Goal: Task Accomplishment & Management: Use online tool/utility

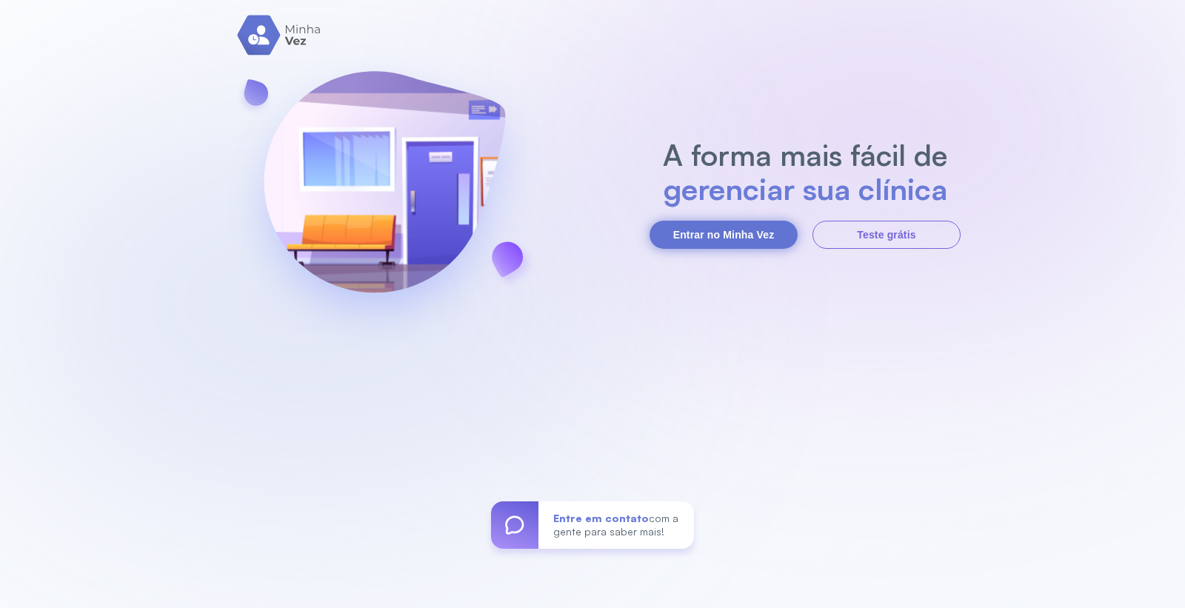
click at [679, 231] on button "Entrar no Minha Vez" at bounding box center [724, 235] width 148 height 28
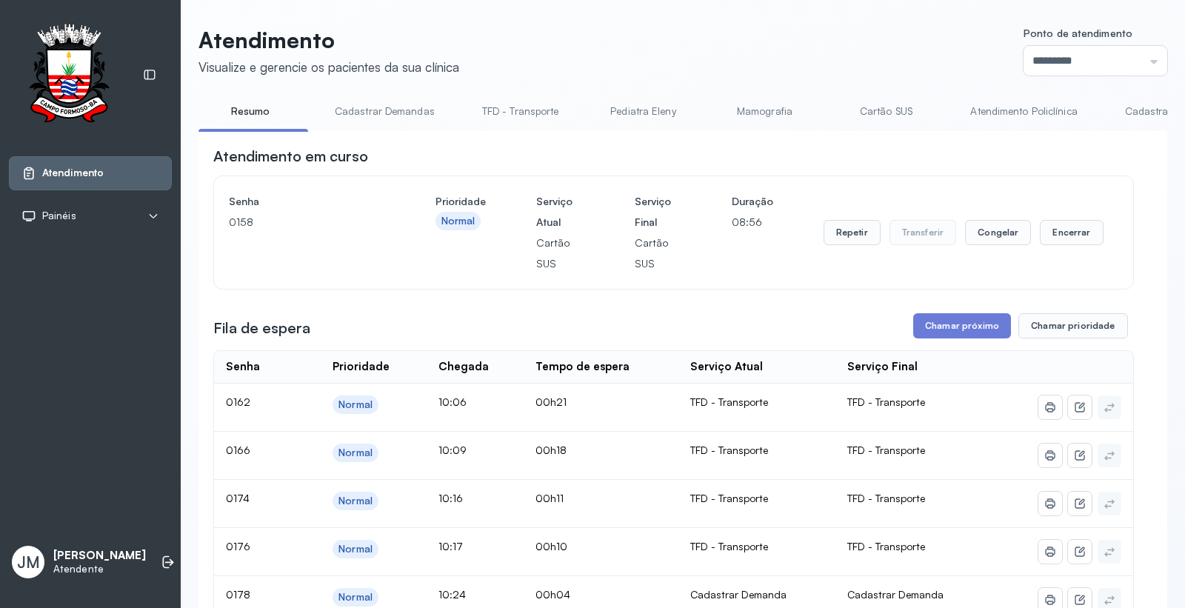
click at [890, 107] on link "Cartão SUS" at bounding box center [886, 111] width 104 height 24
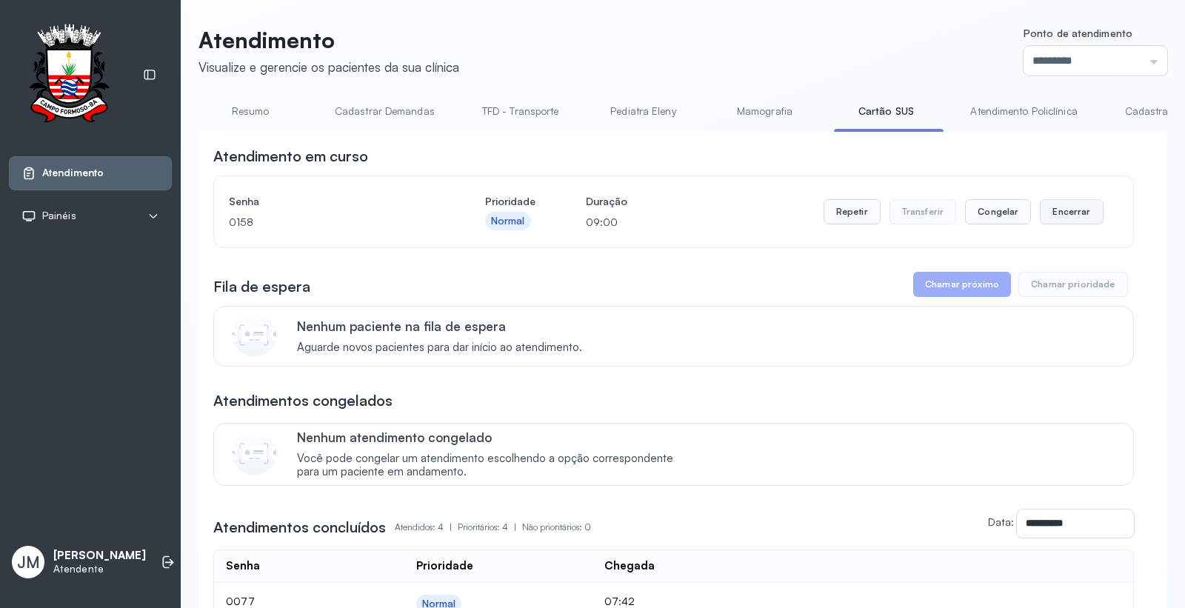
click at [1066, 209] on button "Encerrar" at bounding box center [1071, 211] width 63 height 25
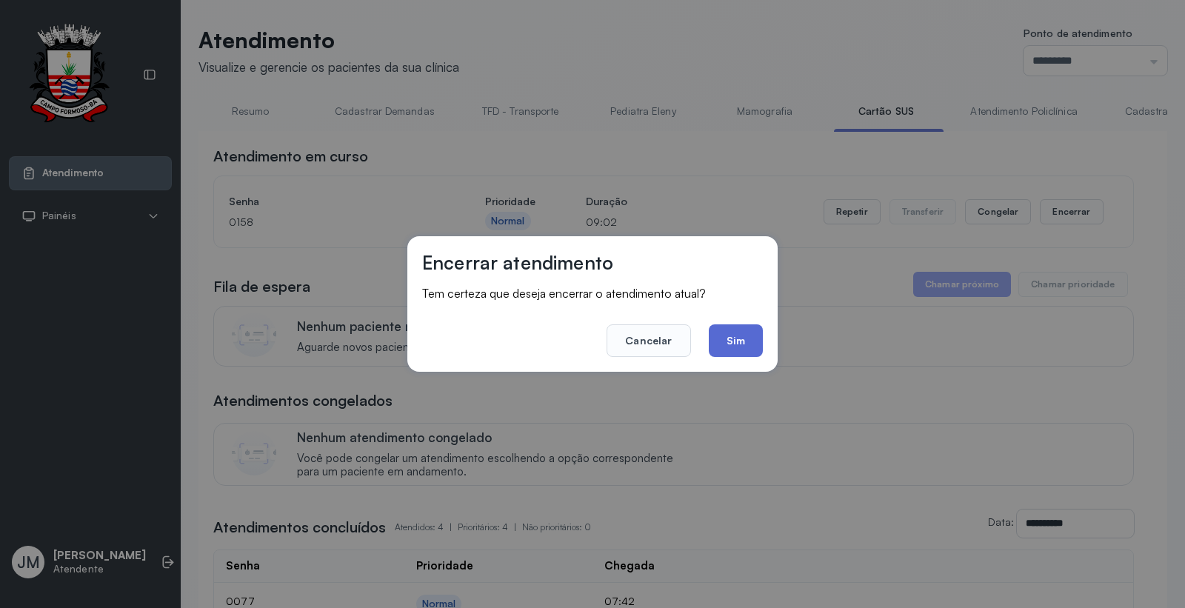
drag, startPoint x: 747, startPoint y: 341, endPoint x: 767, endPoint y: 335, distance: 21.1
click at [747, 342] on button "Sim" at bounding box center [736, 340] width 54 height 33
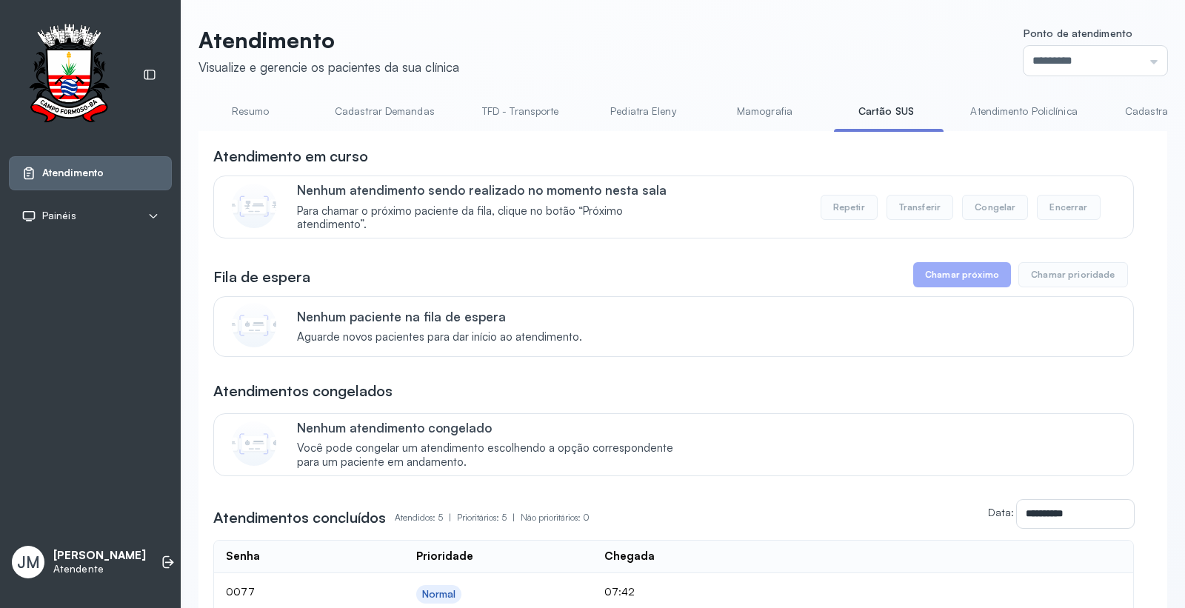
click at [236, 110] on link "Resumo" at bounding box center [251, 111] width 104 height 24
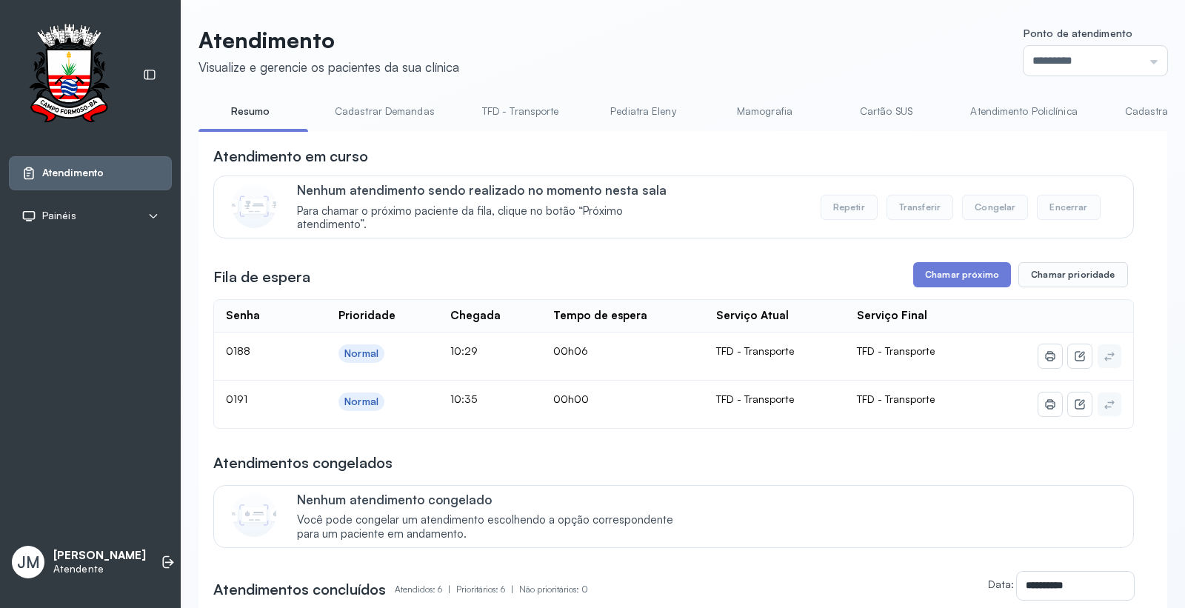
click at [396, 107] on link "Cadastrar Demandas" at bounding box center [385, 111] width 130 height 24
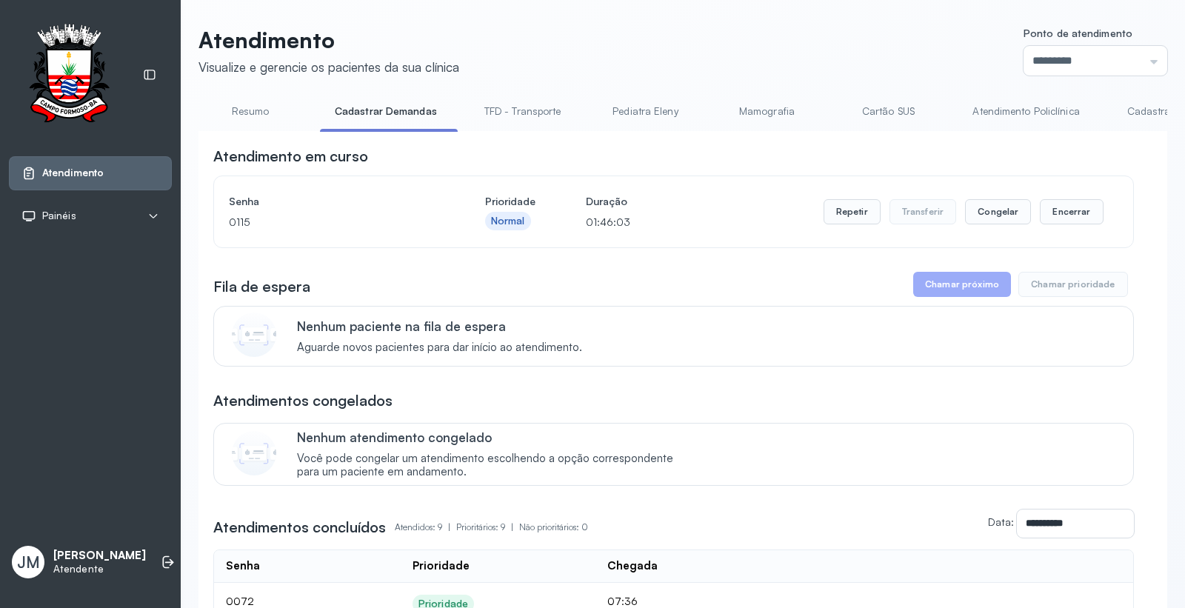
click at [876, 109] on link "Cartão SUS" at bounding box center [888, 111] width 104 height 24
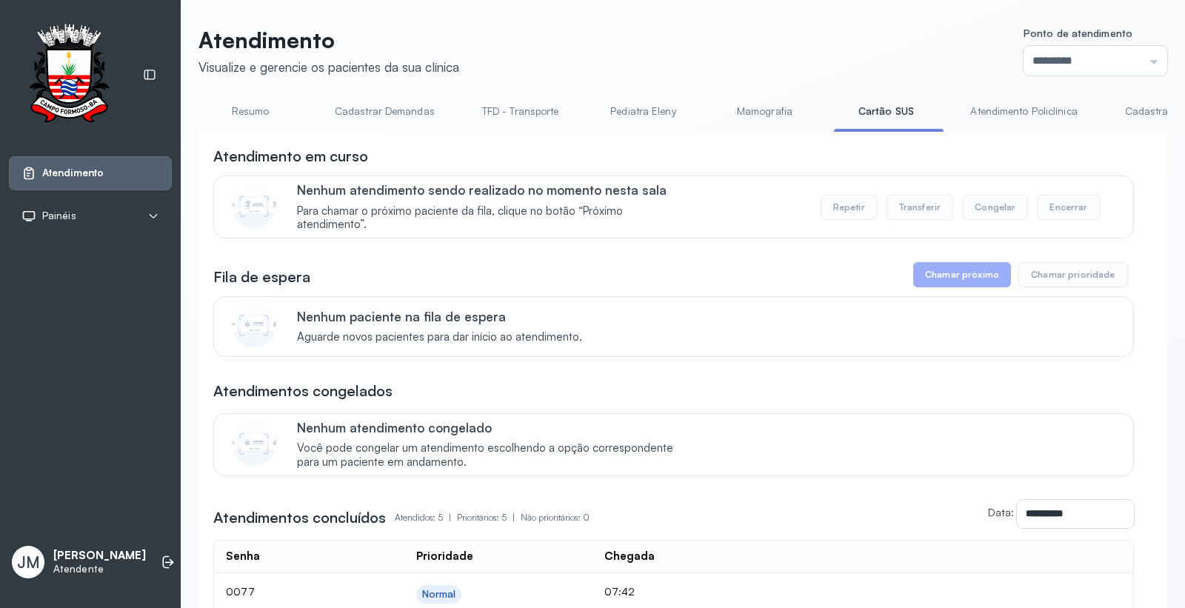
click at [1066, 107] on link "Cadastrar Demanda" at bounding box center [1172, 111] width 124 height 24
click at [242, 107] on link "Resumo" at bounding box center [251, 111] width 104 height 24
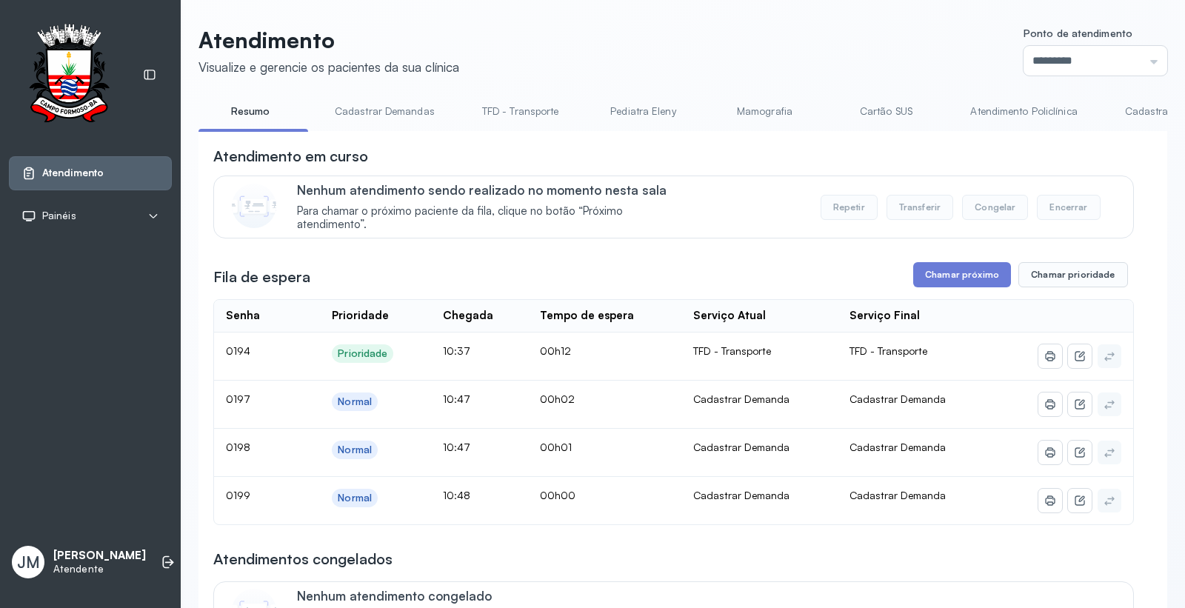
drag, startPoint x: 387, startPoint y: 108, endPoint x: 419, endPoint y: 106, distance: 31.9
click at [387, 108] on link "Cadastrar Demandas" at bounding box center [385, 111] width 130 height 24
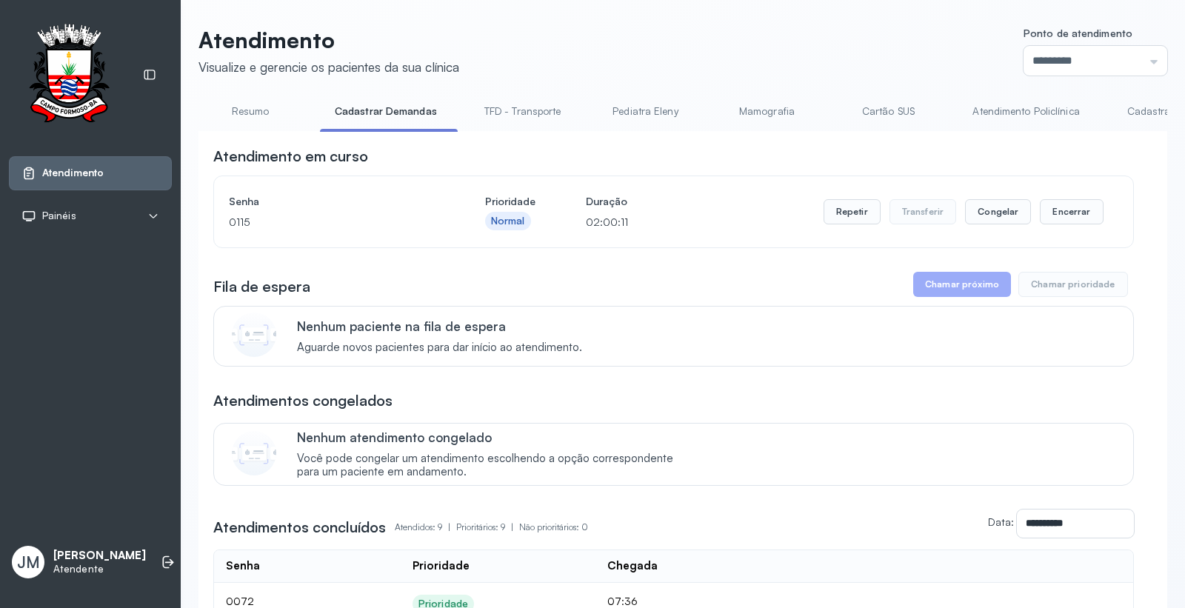
click at [1066, 107] on link "Cadastrar Demanda" at bounding box center [1175, 111] width 124 height 24
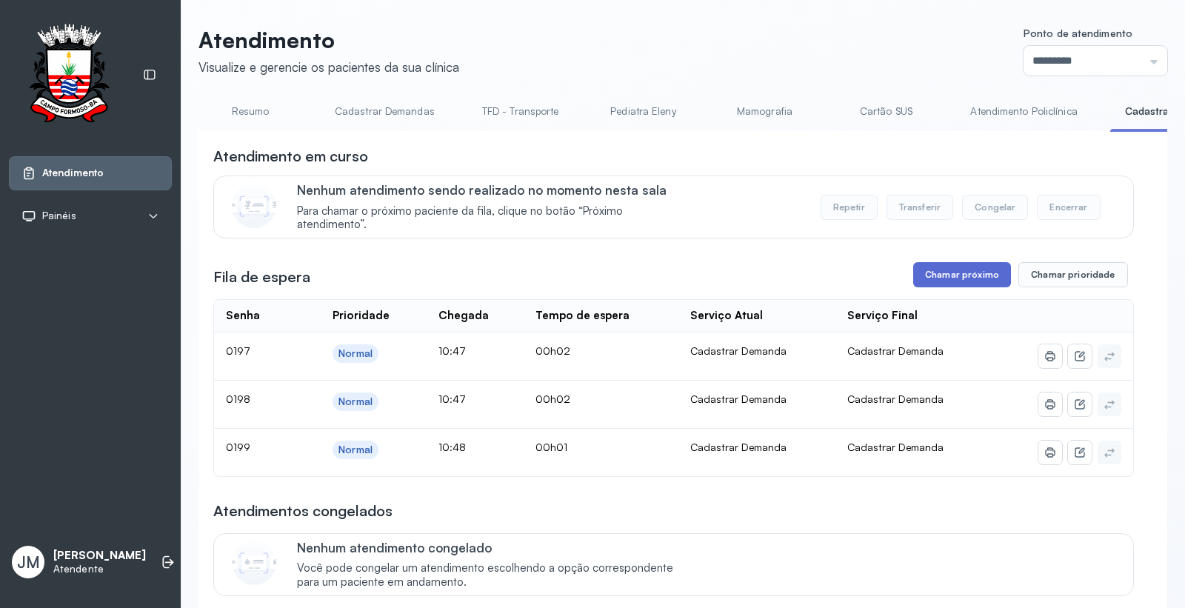
click at [975, 275] on button "Chamar próximo" at bounding box center [962, 274] width 98 height 25
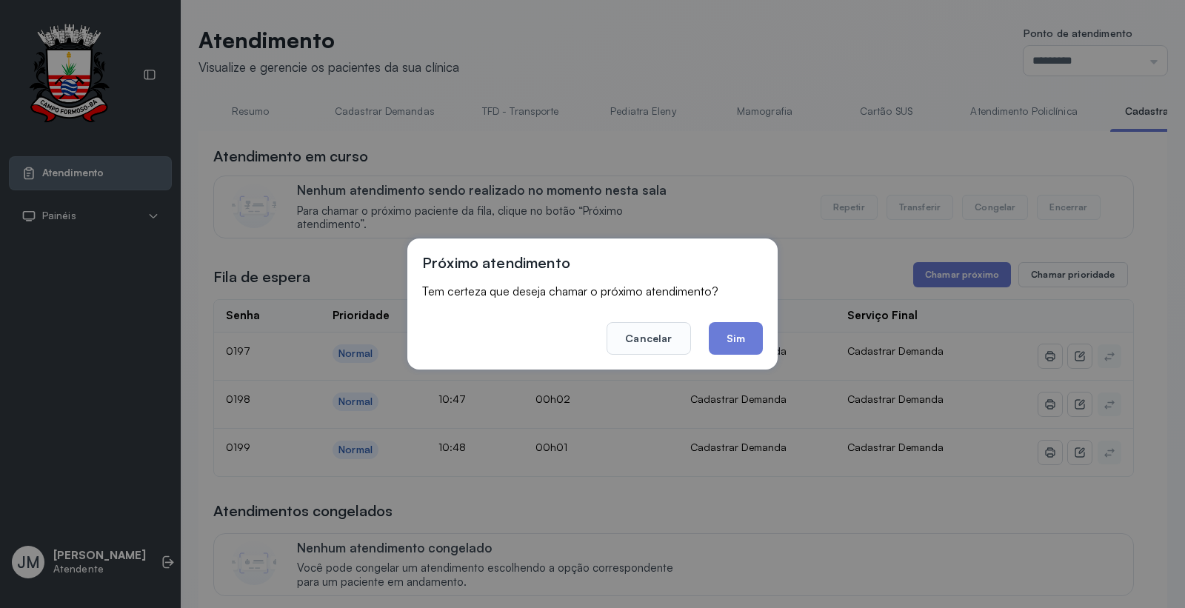
click at [750, 341] on button "Sim" at bounding box center [736, 338] width 54 height 33
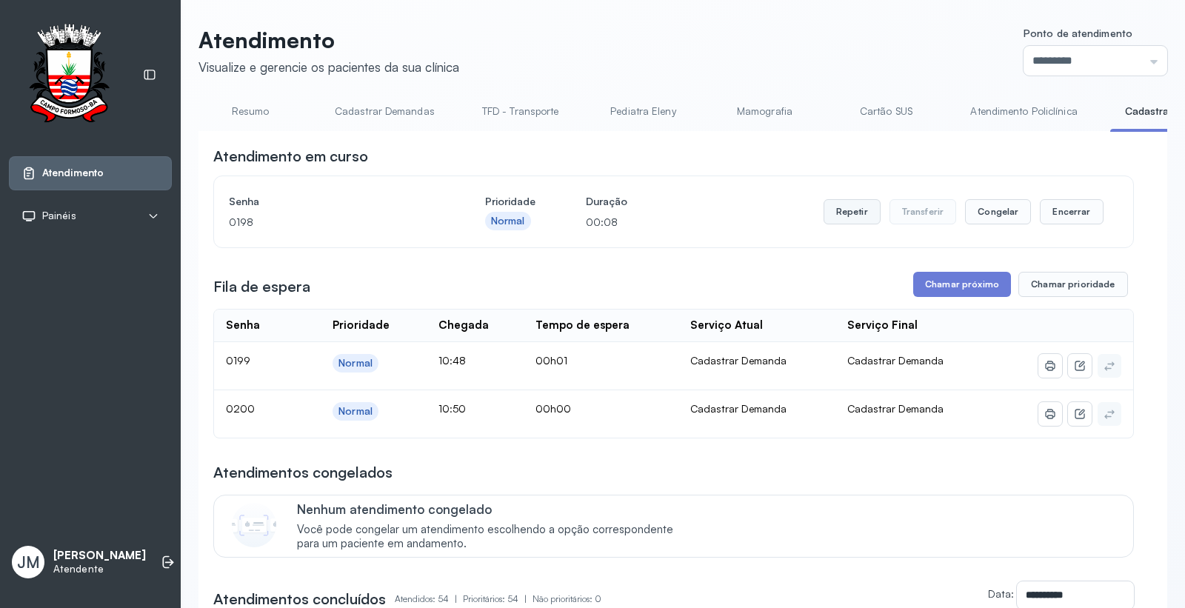
click at [841, 219] on button "Repetir" at bounding box center [852, 211] width 57 height 25
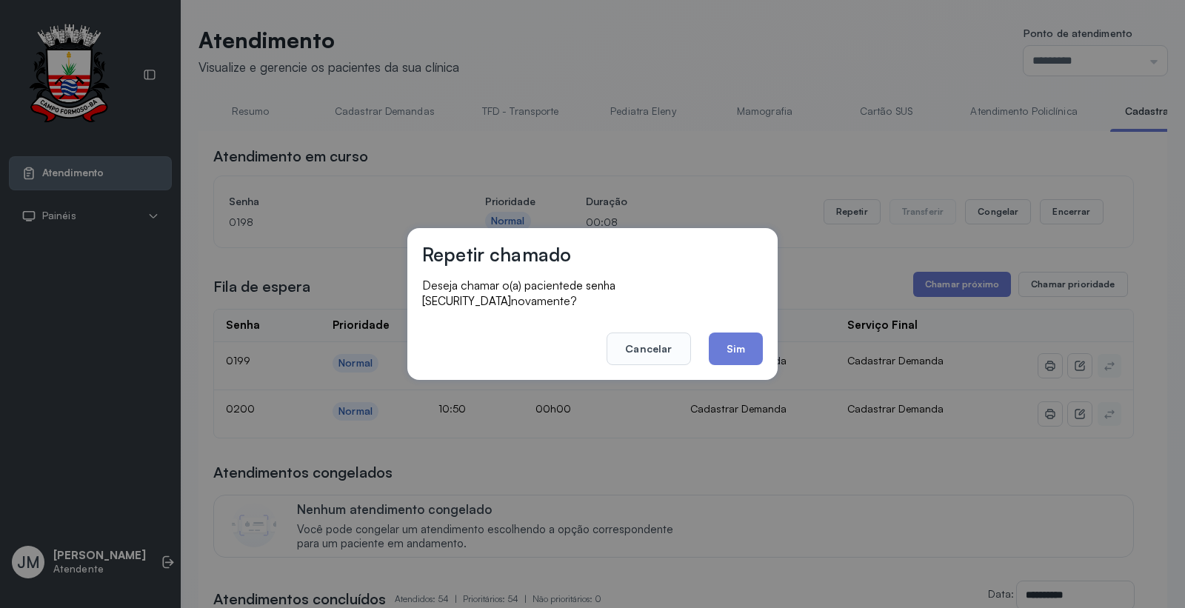
drag, startPoint x: 730, startPoint y: 339, endPoint x: 737, endPoint y: 335, distance: 7.6
click at [730, 338] on button "Sim" at bounding box center [736, 349] width 54 height 33
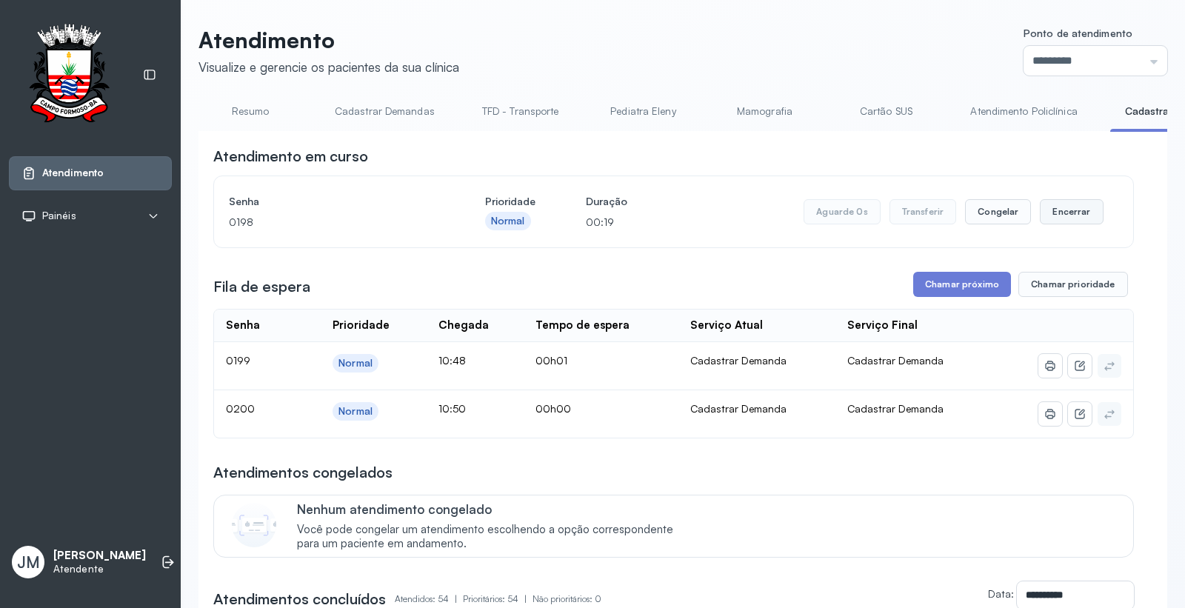
click at [1058, 212] on button "Encerrar" at bounding box center [1071, 211] width 63 height 25
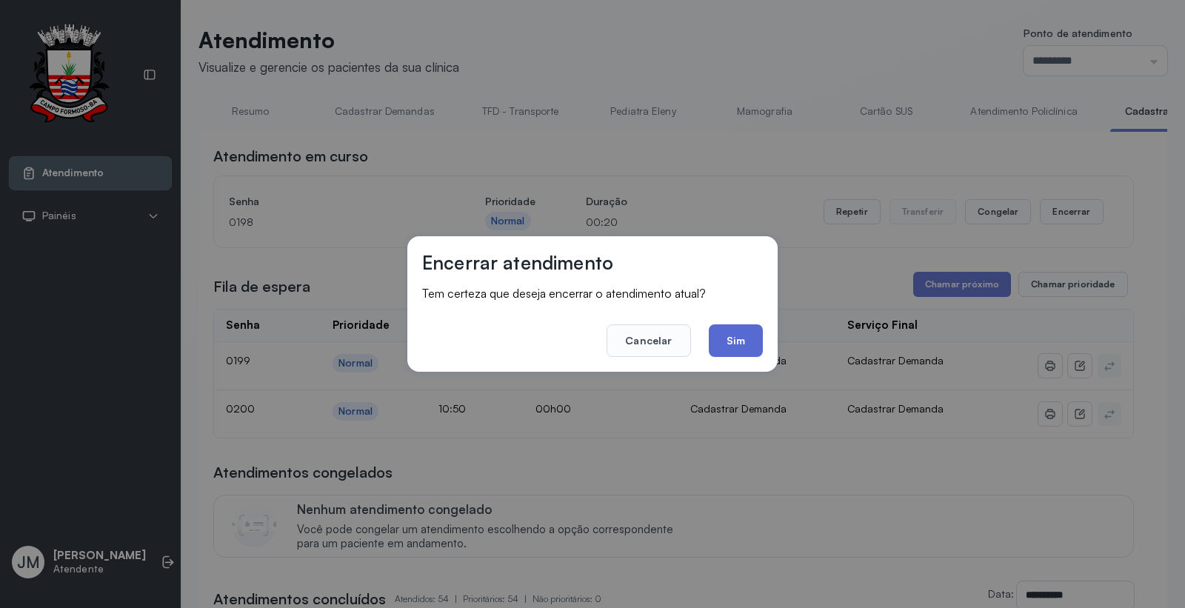
click at [736, 333] on button "Sim" at bounding box center [736, 340] width 54 height 33
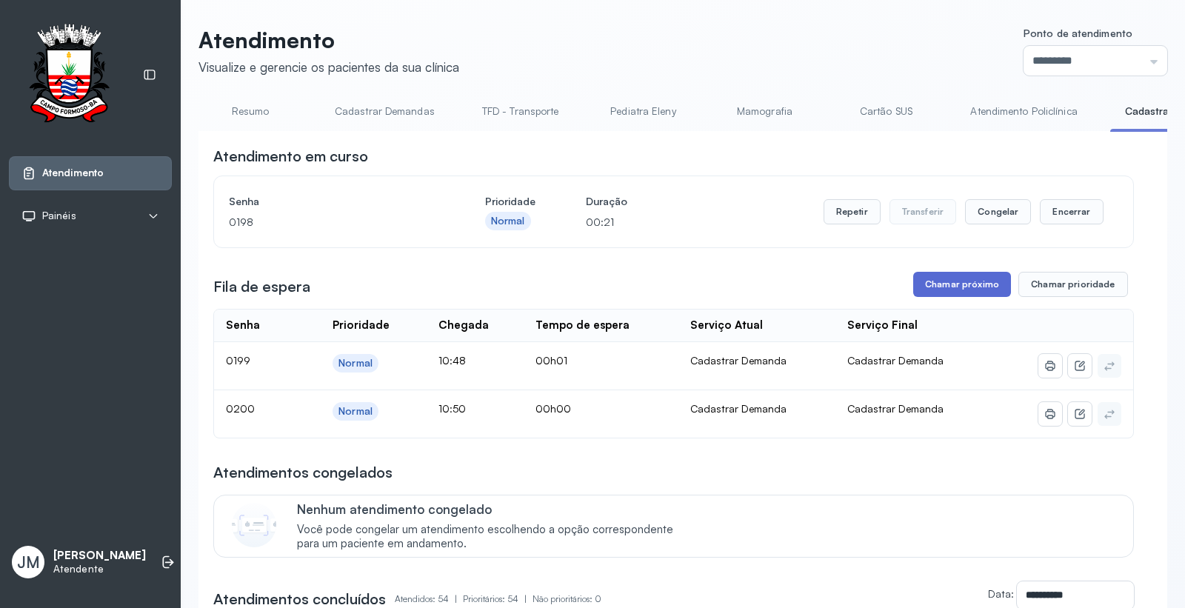
click at [944, 284] on button "Chamar próximo" at bounding box center [962, 284] width 98 height 25
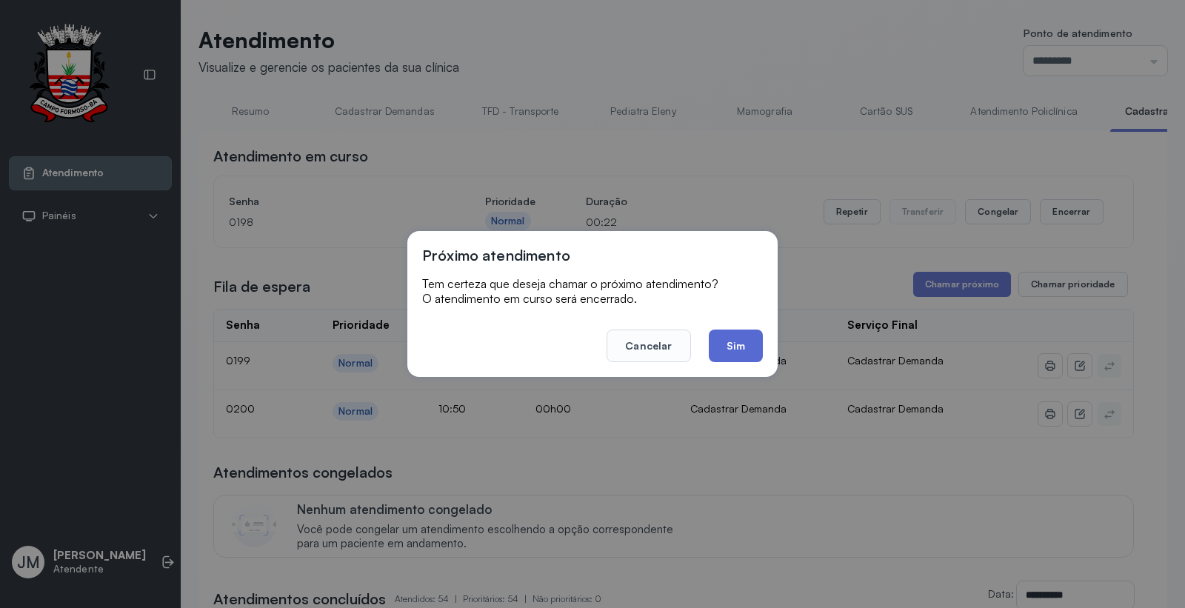
click at [737, 344] on button "Sim" at bounding box center [736, 346] width 54 height 33
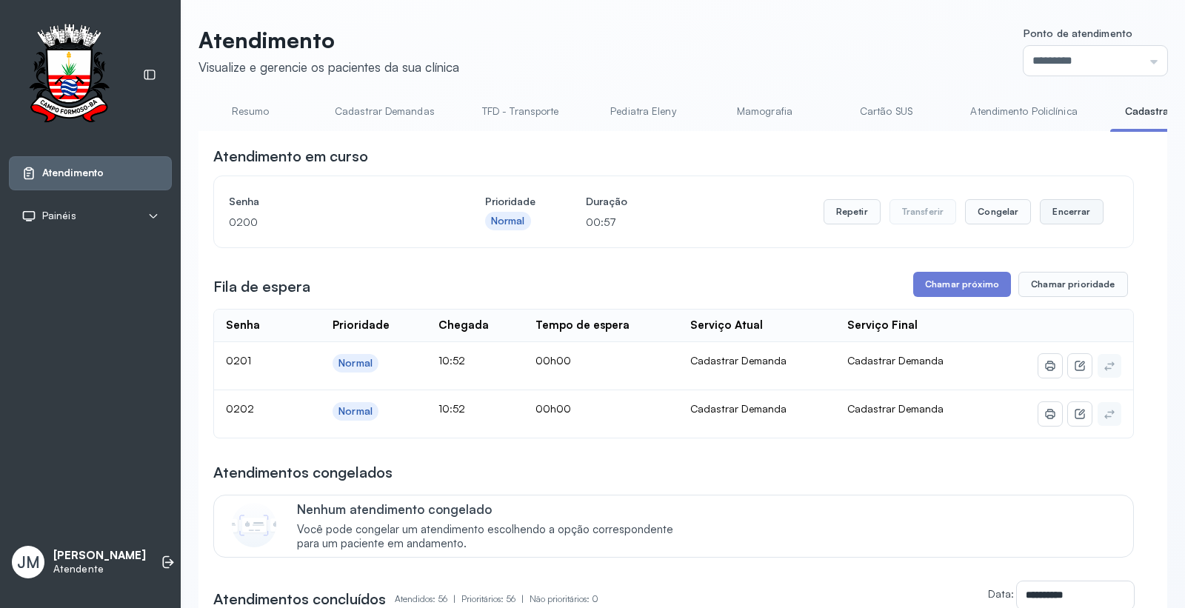
click at [1048, 212] on button "Encerrar" at bounding box center [1071, 211] width 63 height 25
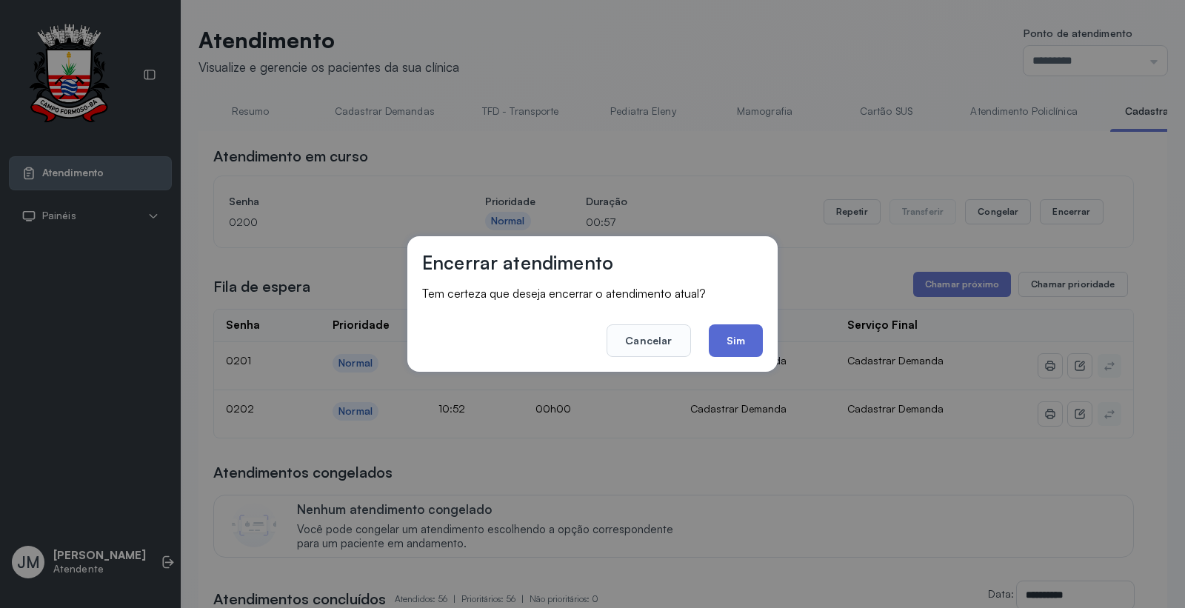
drag, startPoint x: 744, startPoint y: 338, endPoint x: 830, endPoint y: 320, distance: 88.5
click at [750, 338] on button "Sim" at bounding box center [736, 340] width 54 height 33
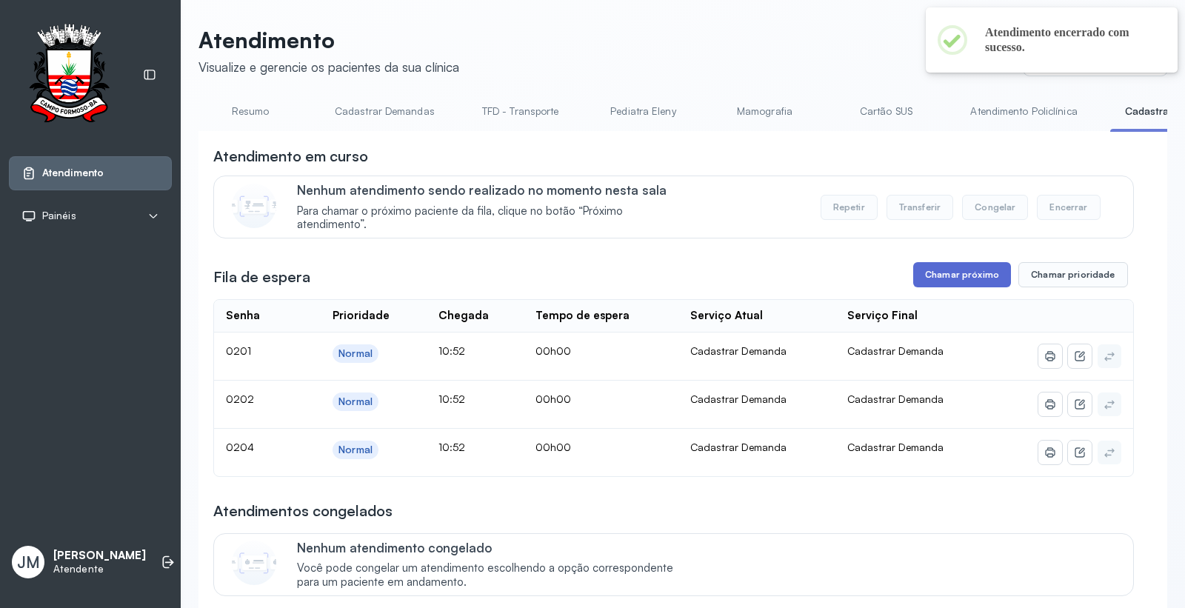
click at [939, 272] on button "Chamar próximo" at bounding box center [962, 274] width 98 height 25
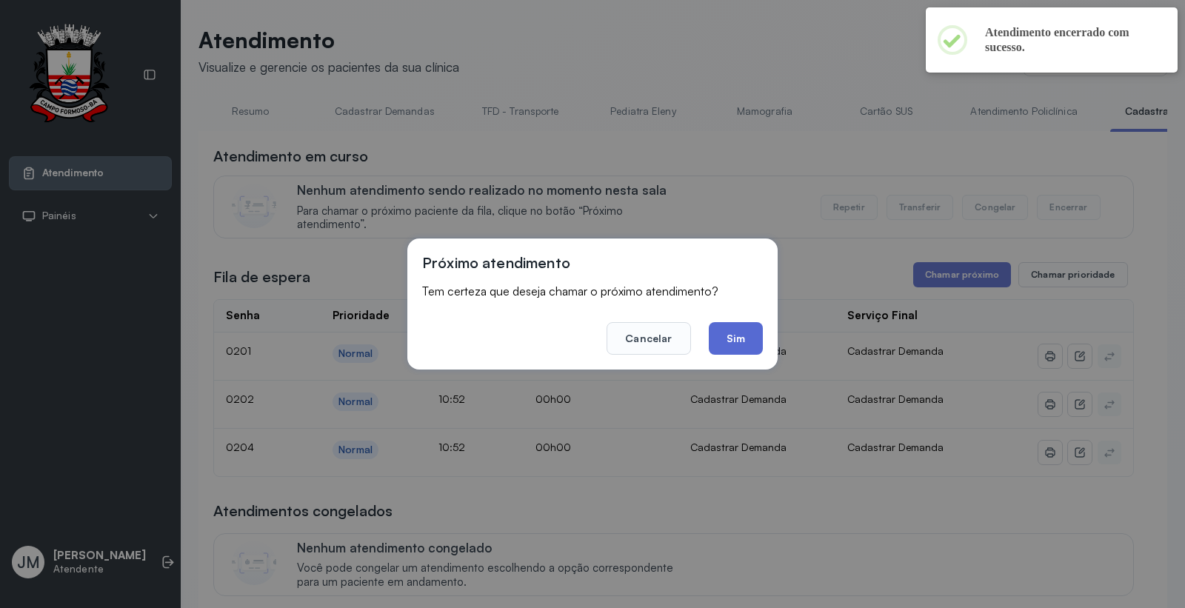
click at [734, 331] on button "Sim" at bounding box center [736, 338] width 54 height 33
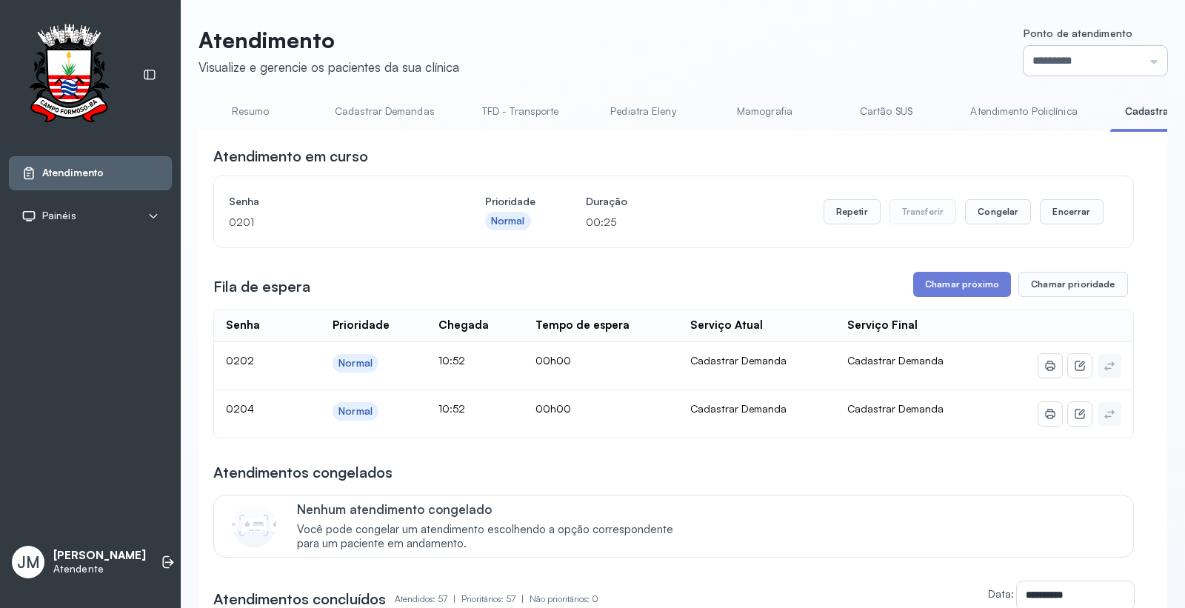
drag, startPoint x: 1136, startPoint y: 61, endPoint x: 1107, endPoint y: 113, distance: 58.7
click at [1066, 62] on input "*********" at bounding box center [1096, 61] width 144 height 30
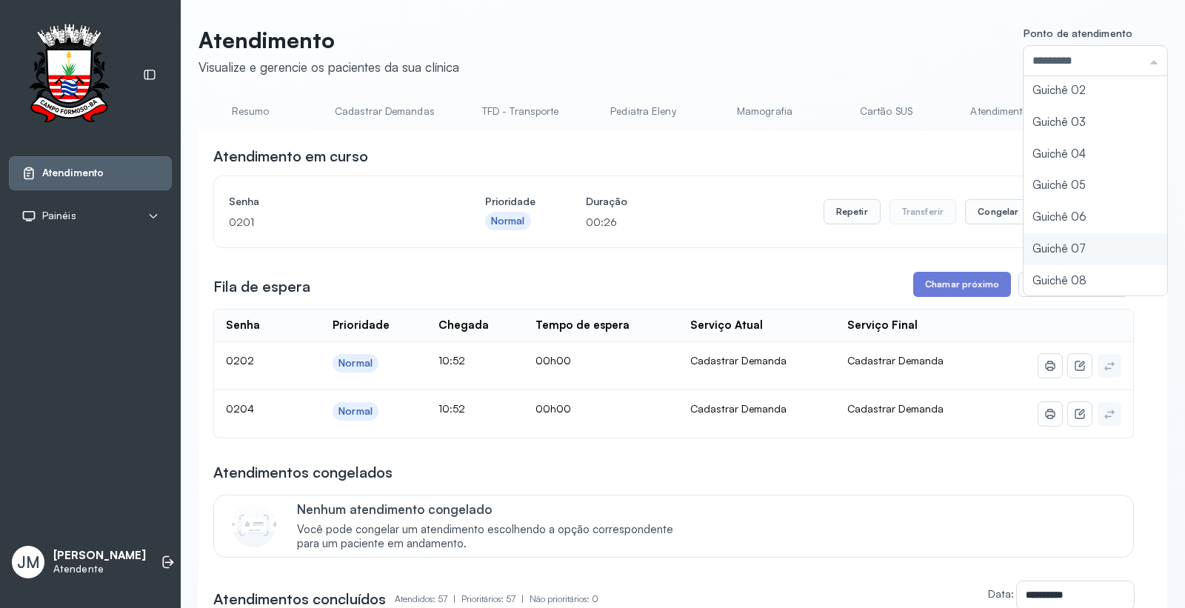
type input "*********"
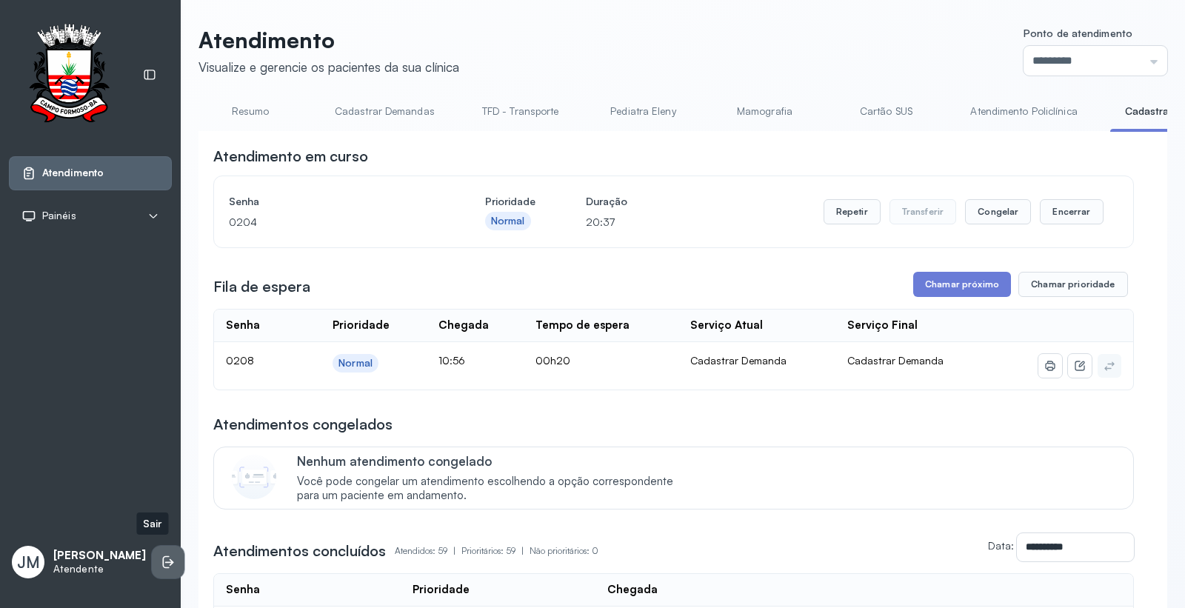
click at [152, 547] on li at bounding box center [168, 562] width 33 height 33
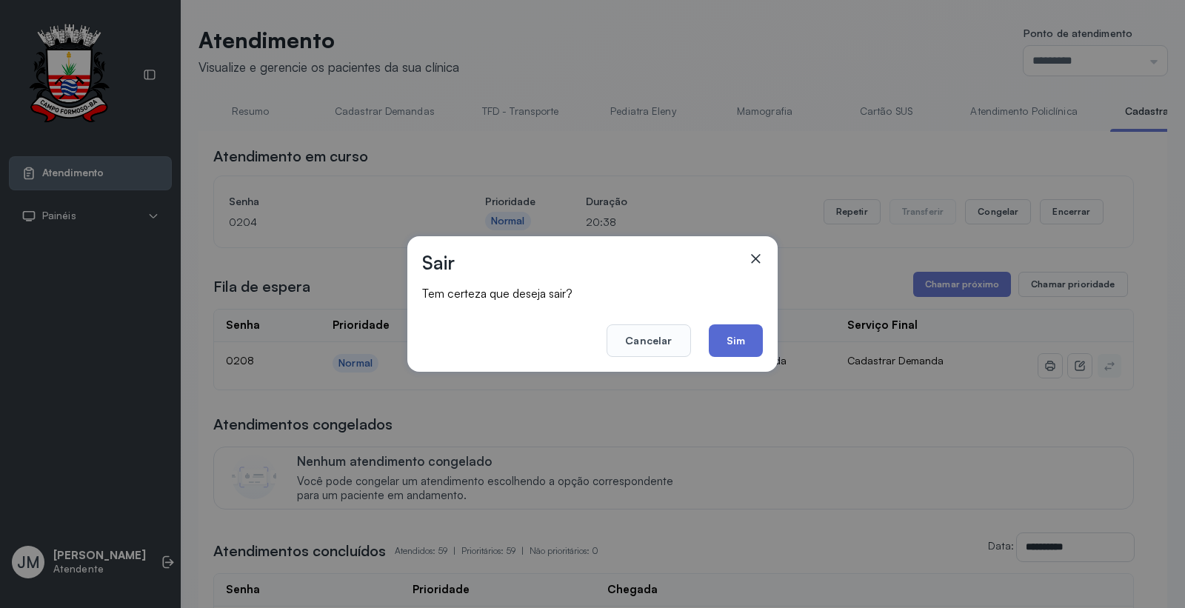
click at [744, 348] on button "Sim" at bounding box center [736, 340] width 54 height 33
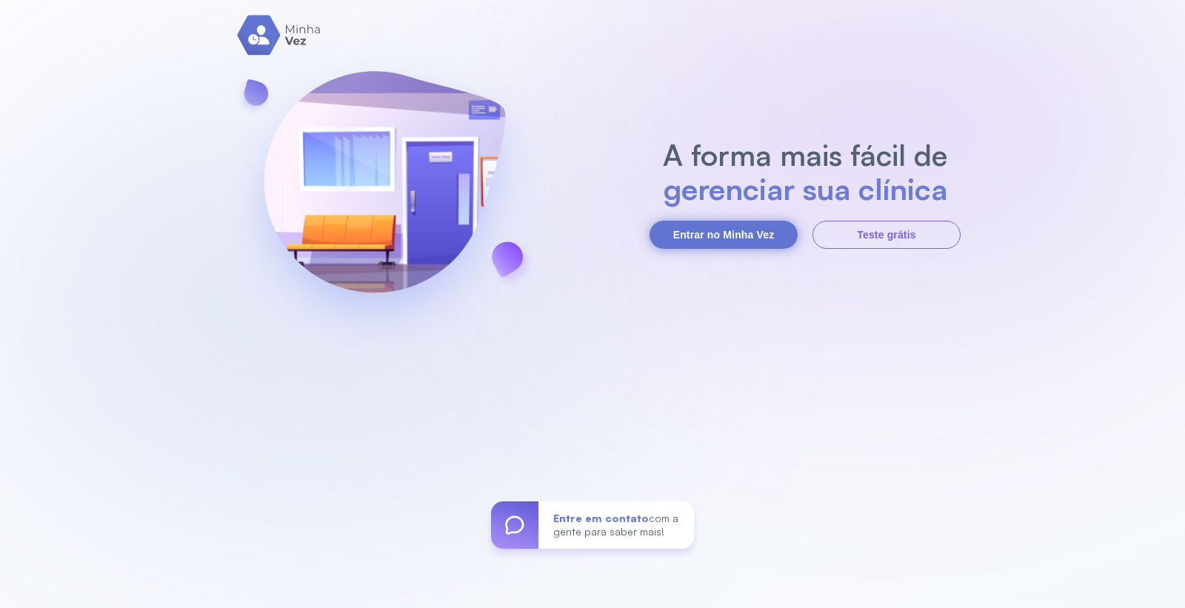
click at [748, 226] on button "Entrar no Minha Vez" at bounding box center [724, 235] width 148 height 28
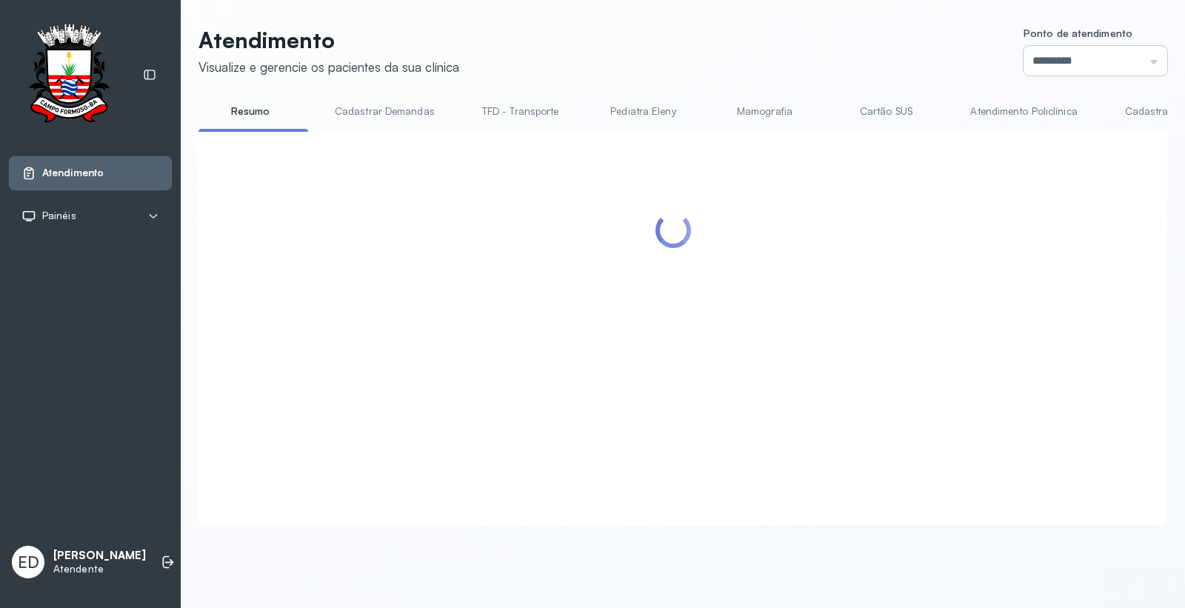
click at [1130, 62] on input "*********" at bounding box center [1096, 61] width 144 height 30
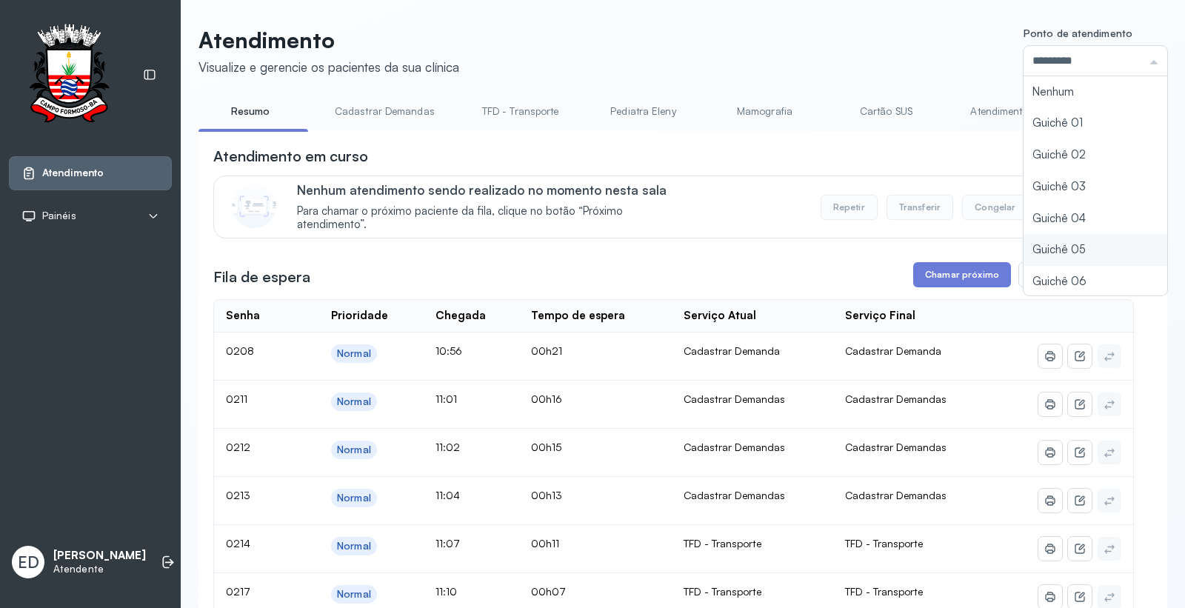
scroll to position [64, 0]
type input "*********"
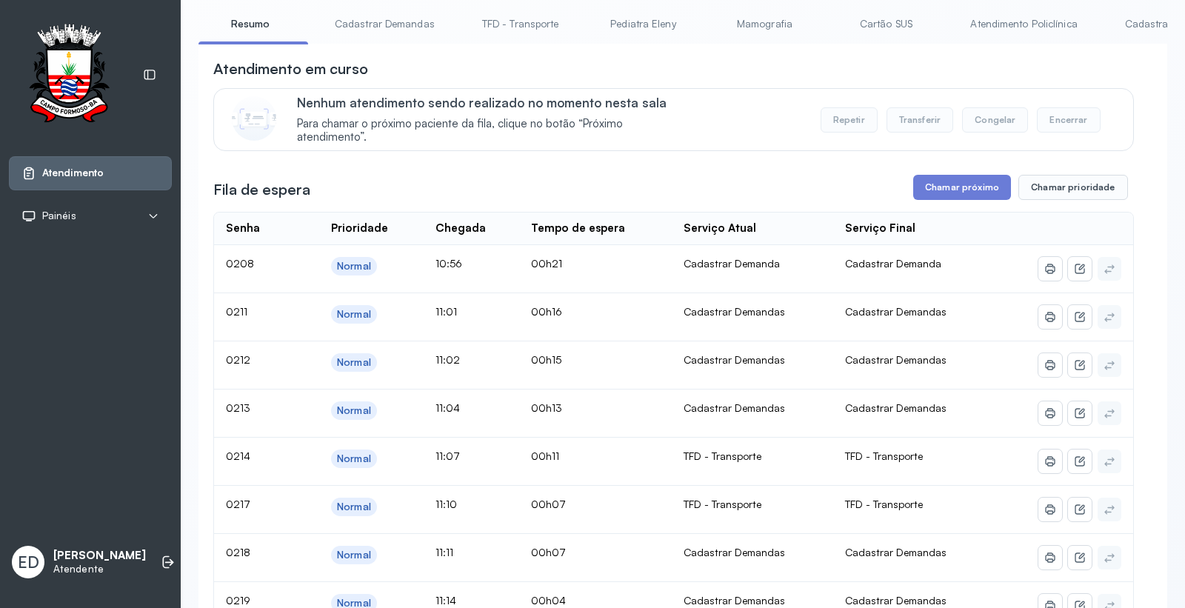
scroll to position [82, 0]
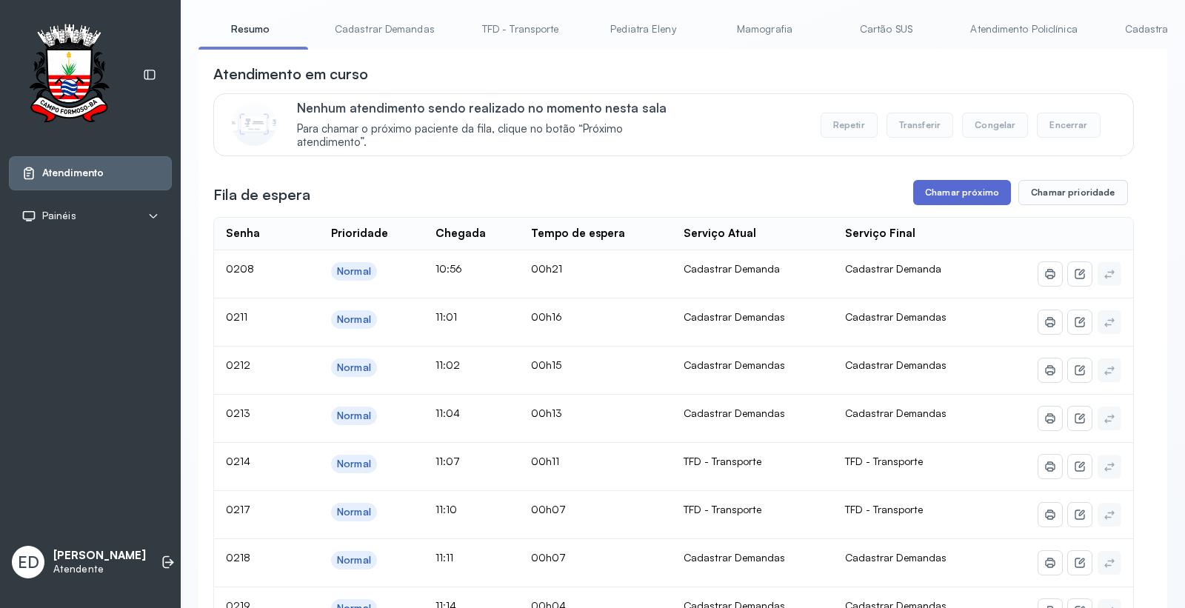
click at [967, 187] on button "Chamar próximo" at bounding box center [962, 192] width 98 height 25
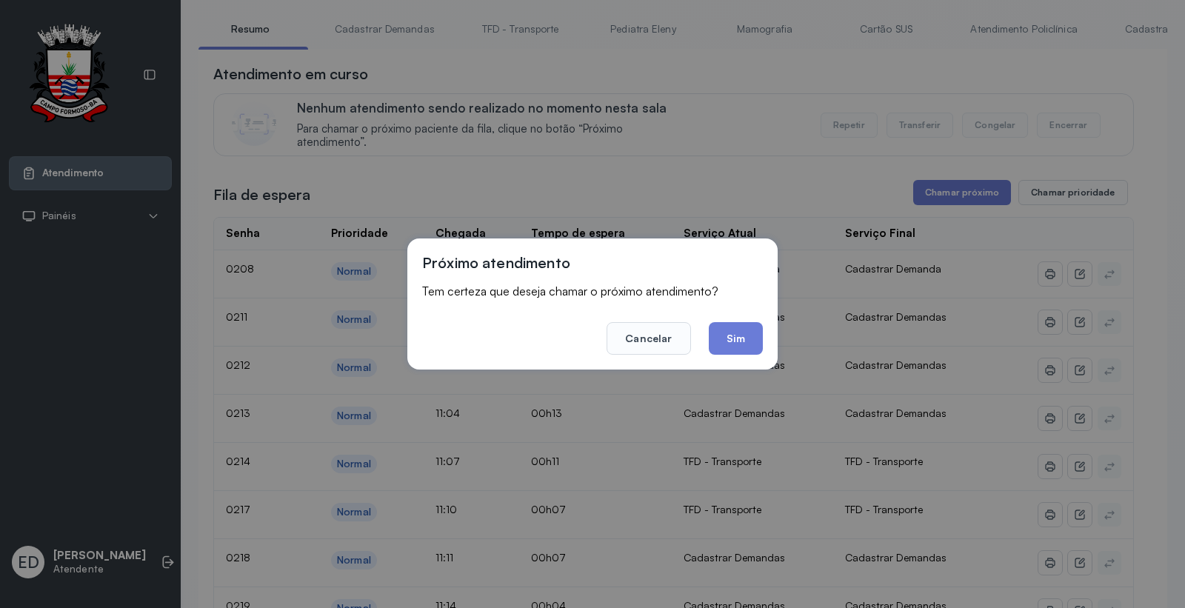
click at [758, 338] on button "Sim" at bounding box center [736, 338] width 54 height 33
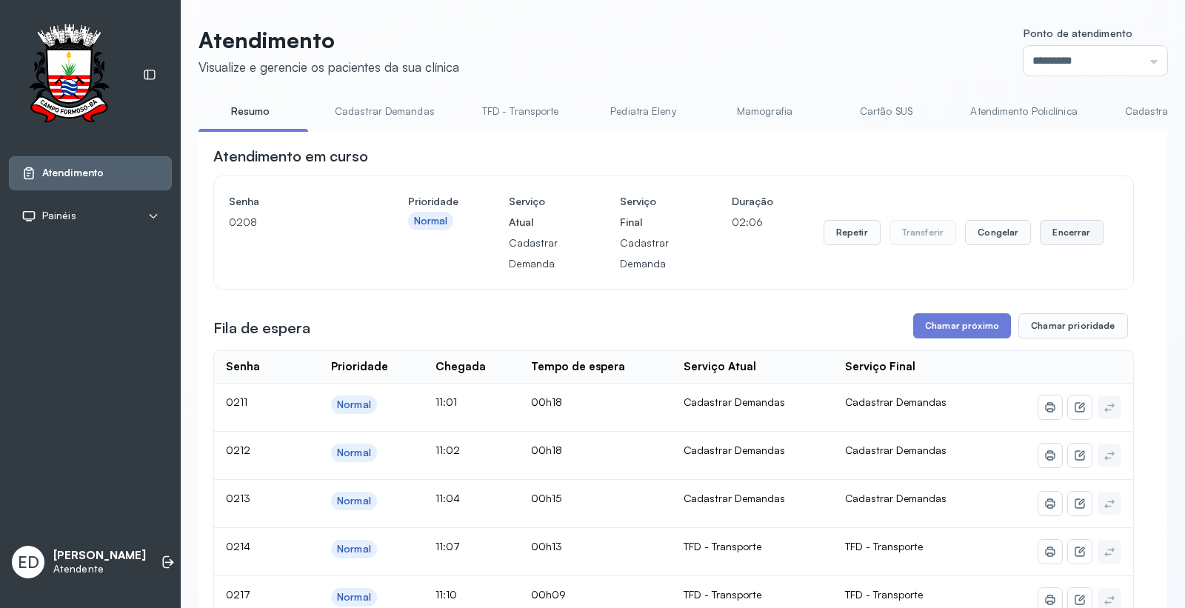
click at [1070, 231] on button "Encerrar" at bounding box center [1071, 232] width 63 height 25
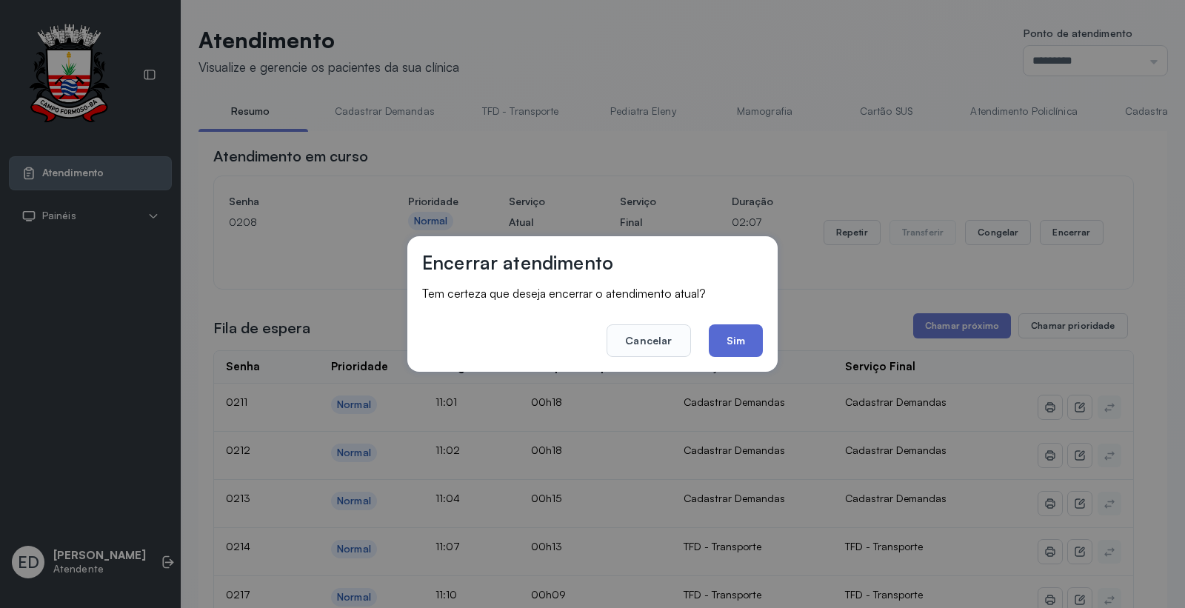
click at [735, 339] on button "Sim" at bounding box center [736, 340] width 54 height 33
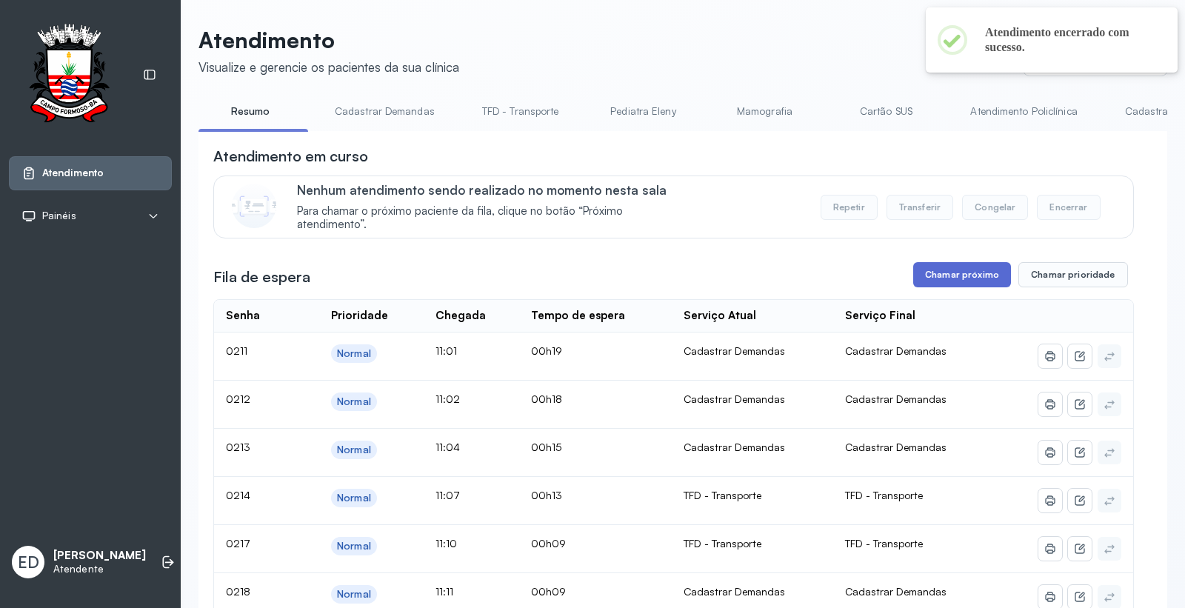
click at [964, 284] on button "Chamar próximo" at bounding box center [962, 274] width 98 height 25
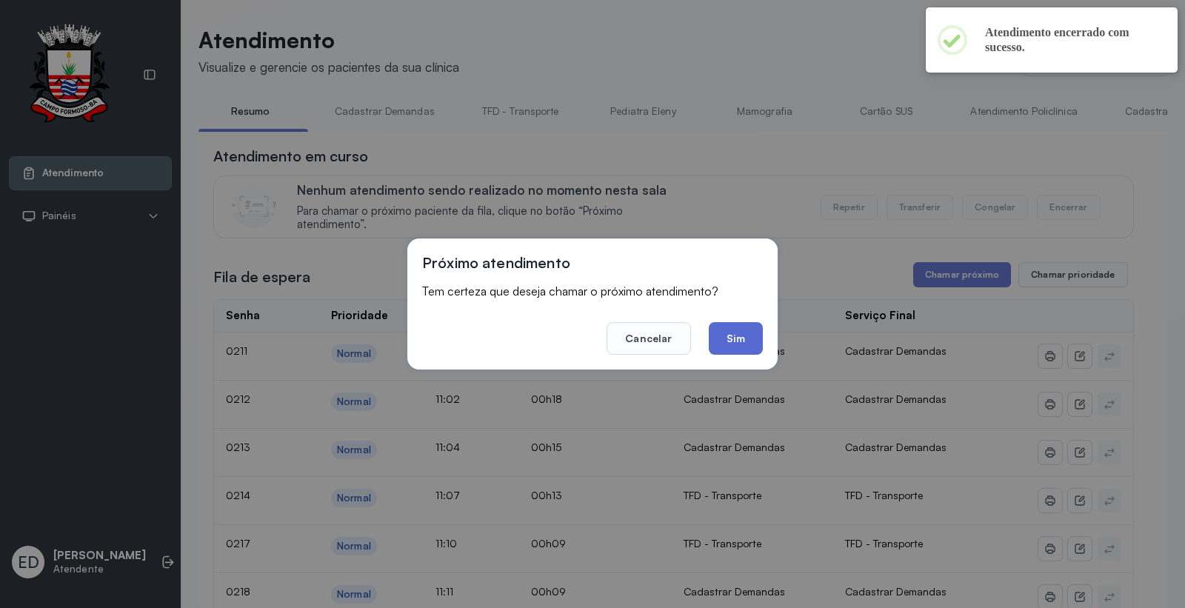
click at [744, 344] on button "Sim" at bounding box center [736, 338] width 54 height 33
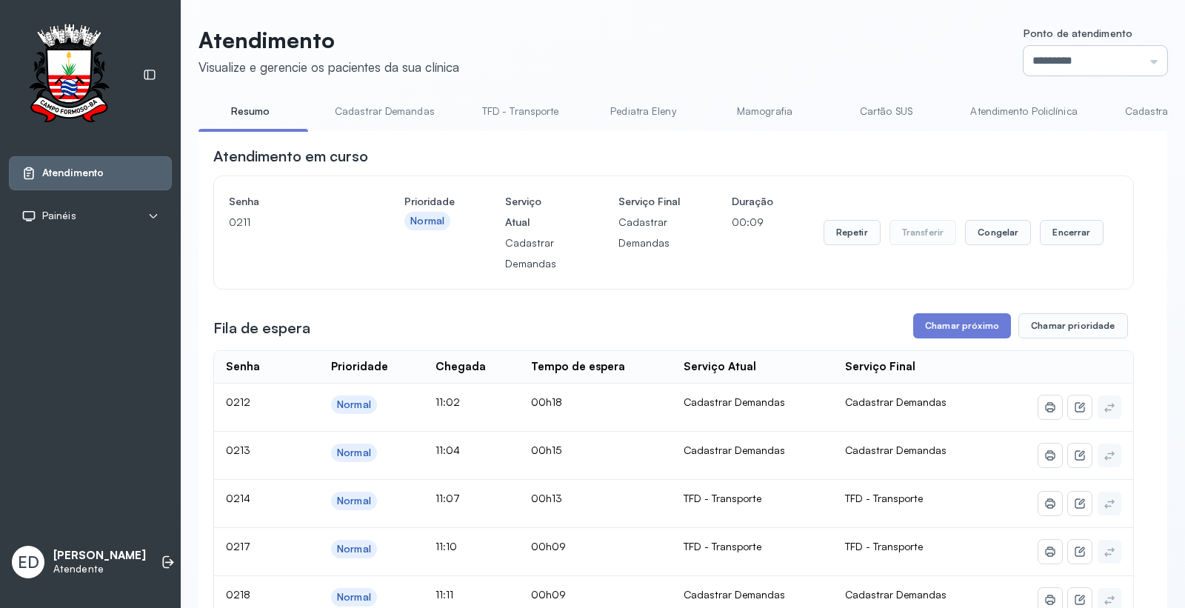
click at [1138, 53] on input "*********" at bounding box center [1096, 61] width 144 height 30
click at [883, 39] on header "Atendimento Visualize e gerencie os pacientes da sua clínica Ponto de atendimen…" at bounding box center [683, 51] width 969 height 49
click at [872, 108] on link "Cartão SUS" at bounding box center [886, 111] width 104 height 24
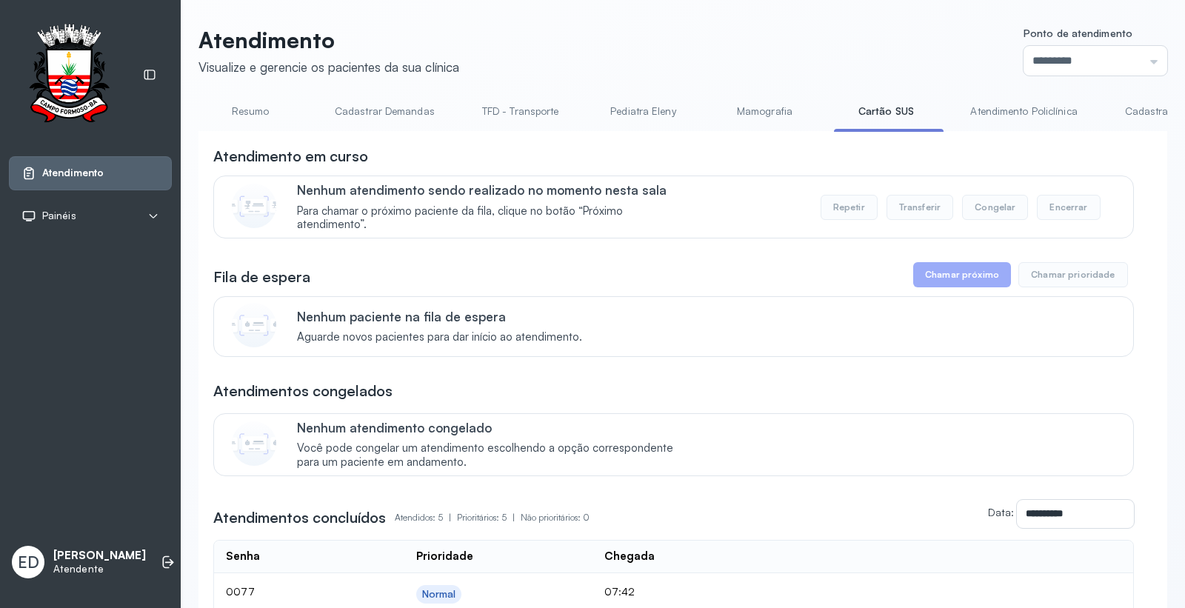
click at [1021, 113] on link "Atendimento Policlínica" at bounding box center [1024, 111] width 136 height 24
click at [250, 110] on link "Resumo" at bounding box center [251, 111] width 104 height 24
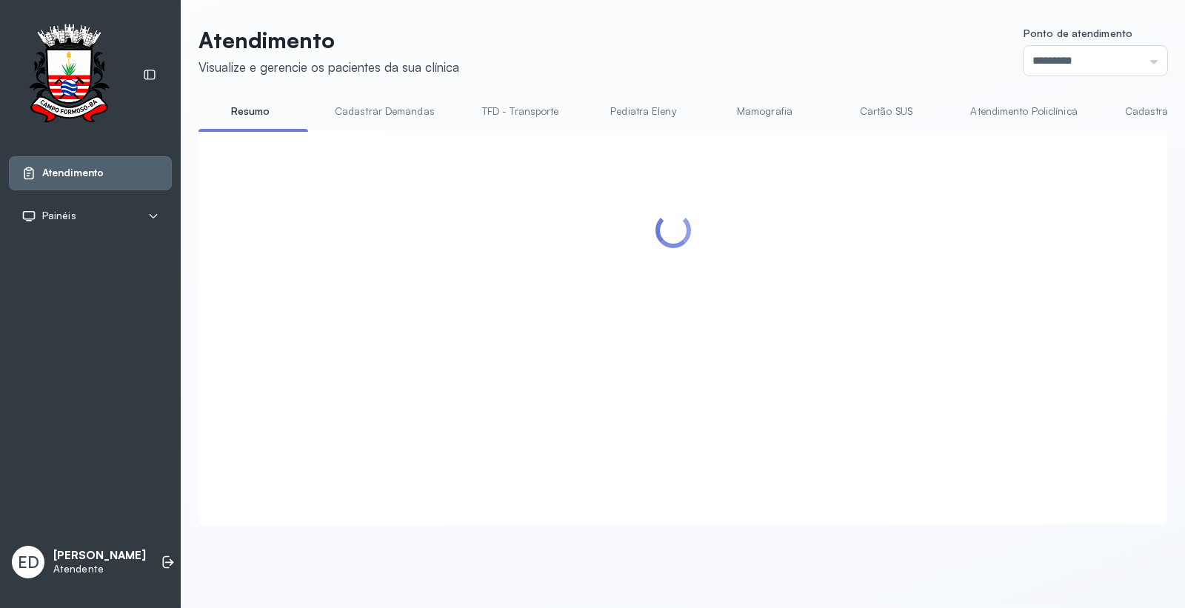
click at [802, 62] on header "Atendimento Visualize e gerencie os pacientes da sua clínica Ponto de atendimen…" at bounding box center [683, 51] width 969 height 49
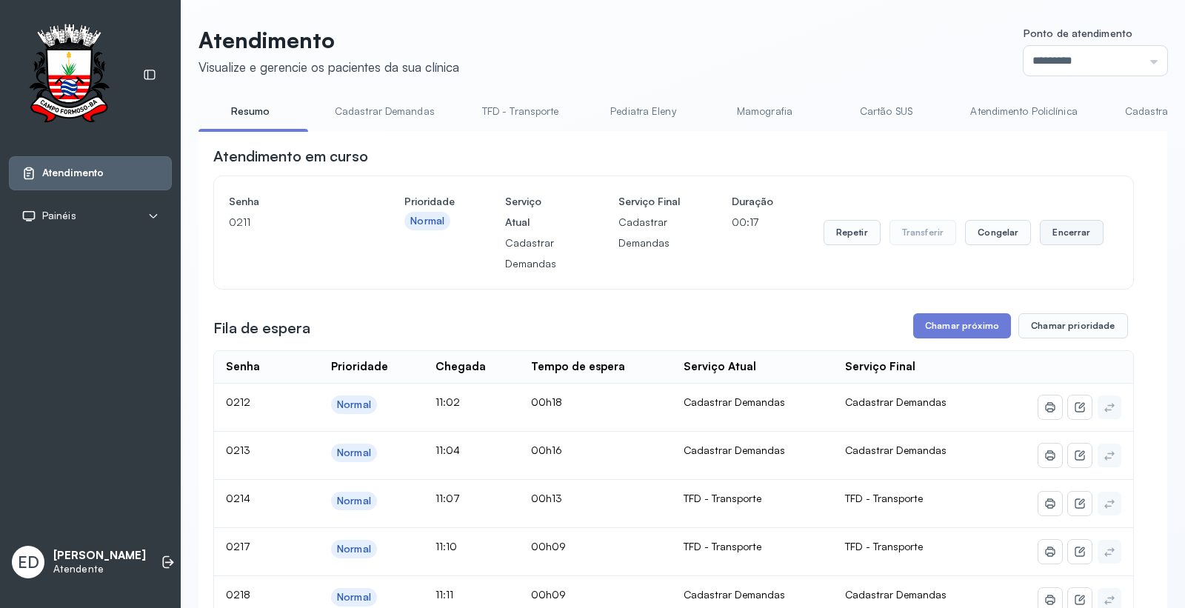
click at [1067, 232] on button "Encerrar" at bounding box center [1071, 232] width 63 height 25
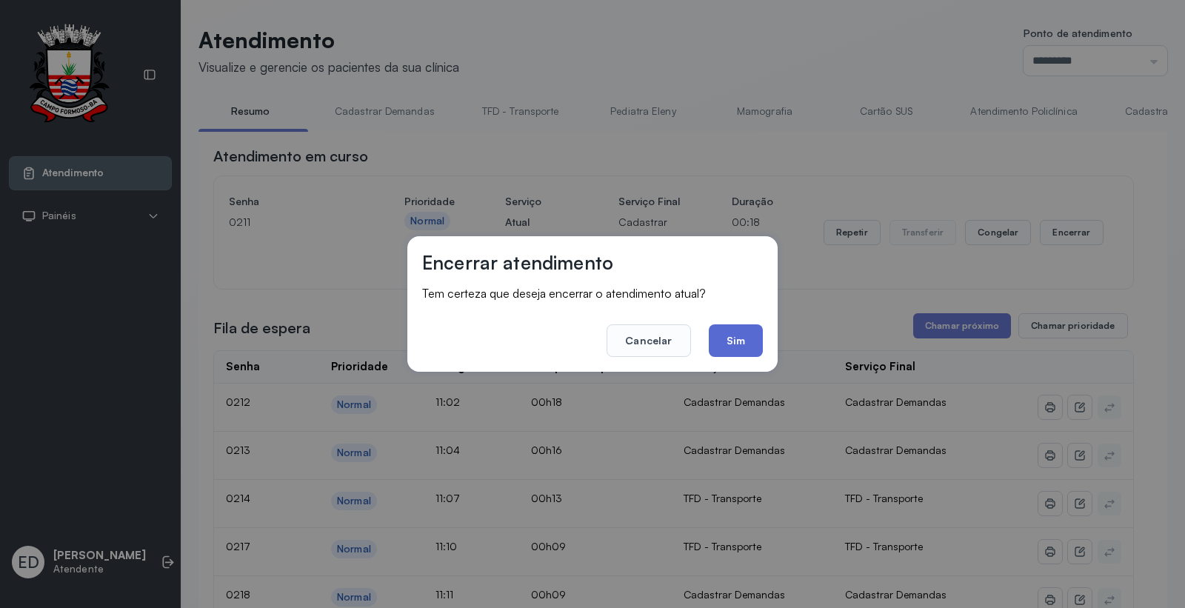
click at [727, 345] on button "Sim" at bounding box center [736, 340] width 54 height 33
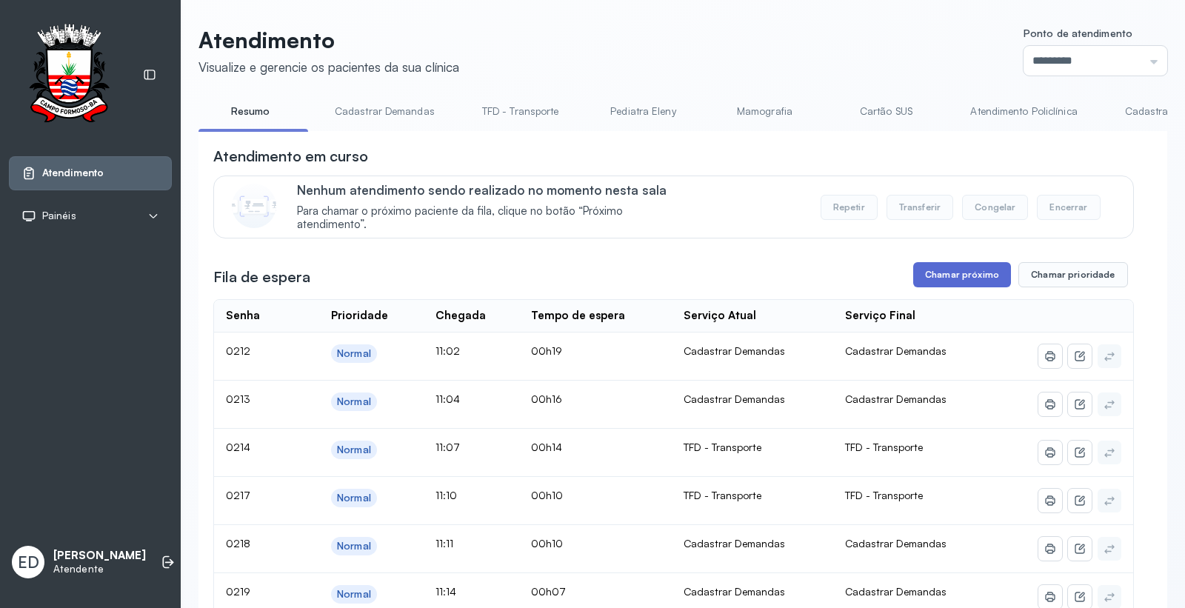
click at [944, 274] on button "Chamar próximo" at bounding box center [962, 274] width 98 height 25
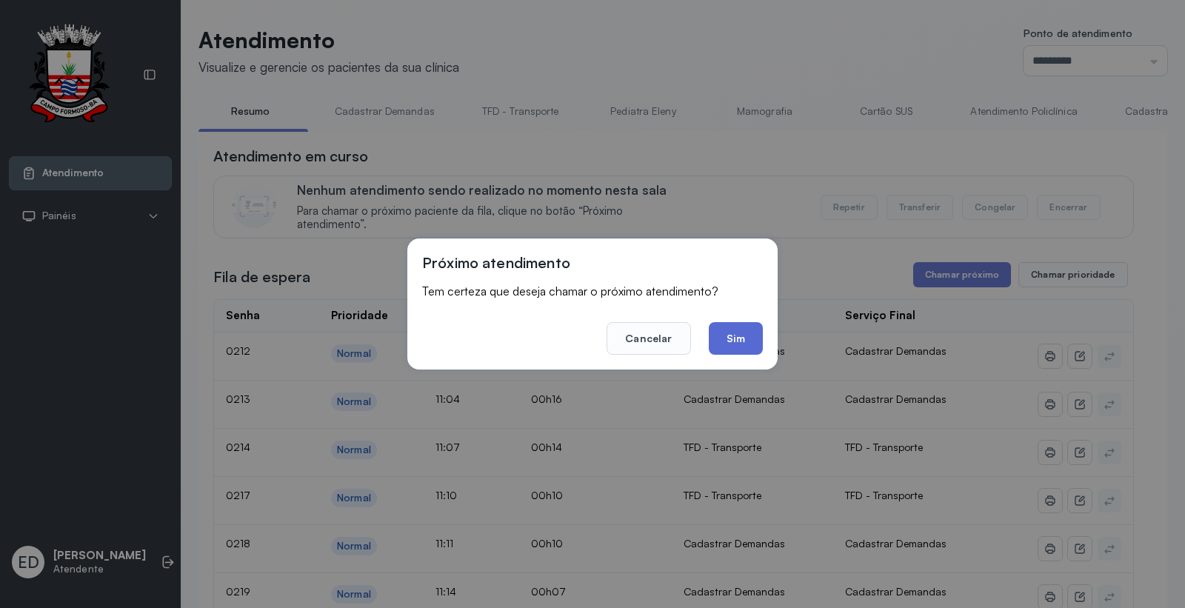
click at [747, 327] on button "Sim" at bounding box center [736, 338] width 54 height 33
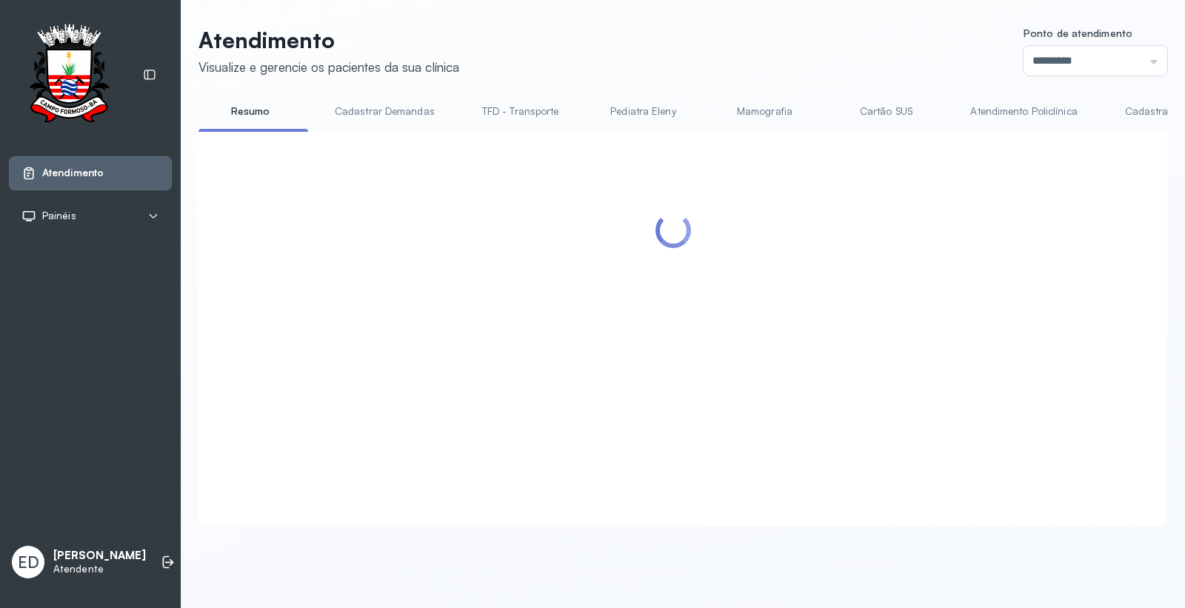
click at [778, 33] on header "Atendimento Visualize e gerencie os pacientes da sua clínica Ponto de atendimen…" at bounding box center [683, 51] width 969 height 49
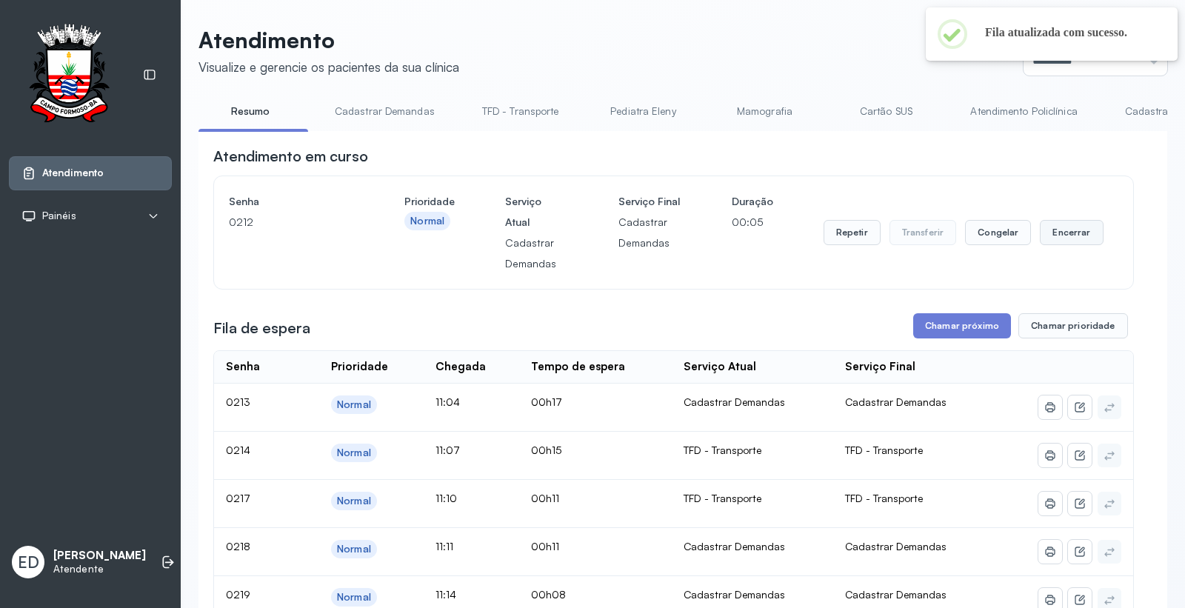
click at [1072, 235] on button "Encerrar" at bounding box center [1071, 232] width 63 height 25
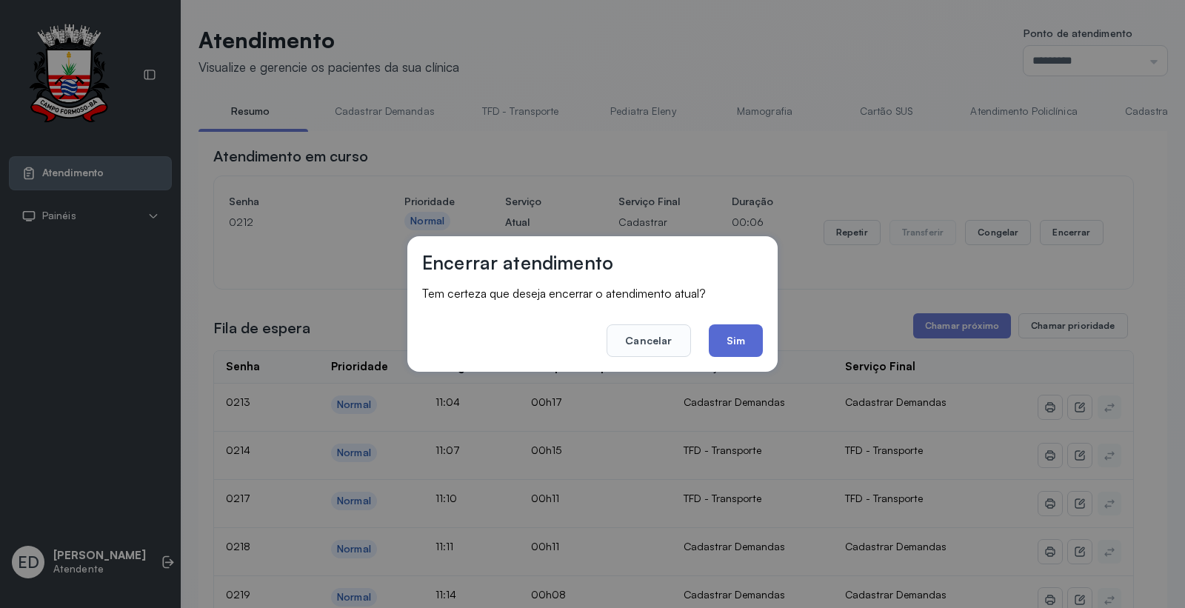
drag, startPoint x: 743, startPoint y: 341, endPoint x: 724, endPoint y: 321, distance: 27.3
click at [742, 341] on button "Sim" at bounding box center [736, 340] width 54 height 33
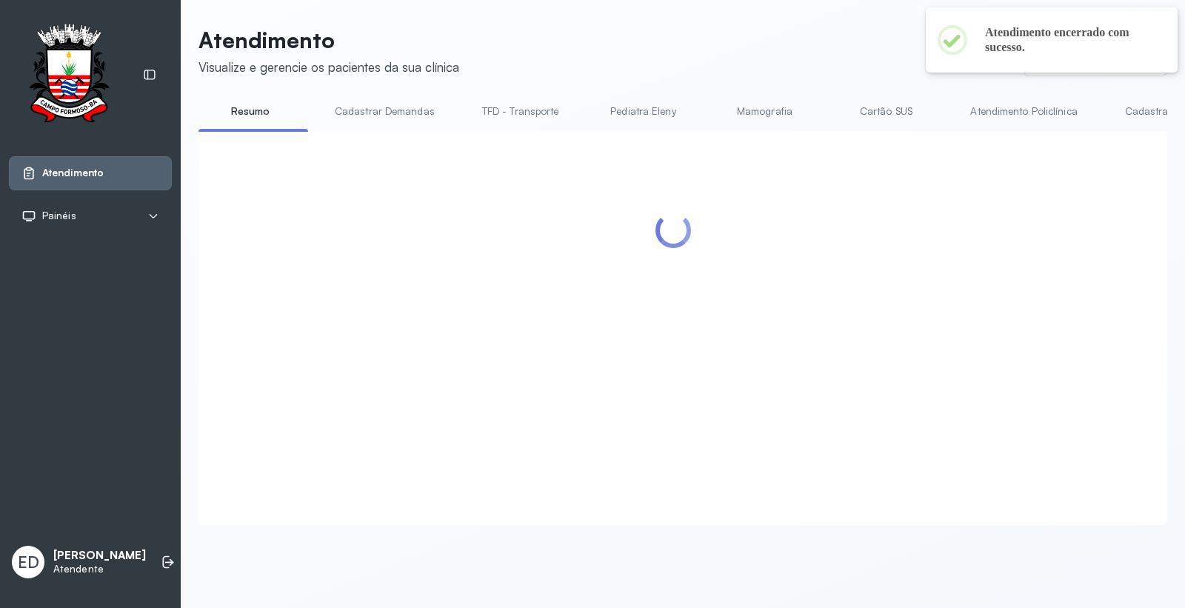
click at [764, 33] on header "Atendimento Visualize e gerencie os pacientes da sua clínica Ponto de atendimen…" at bounding box center [683, 51] width 969 height 49
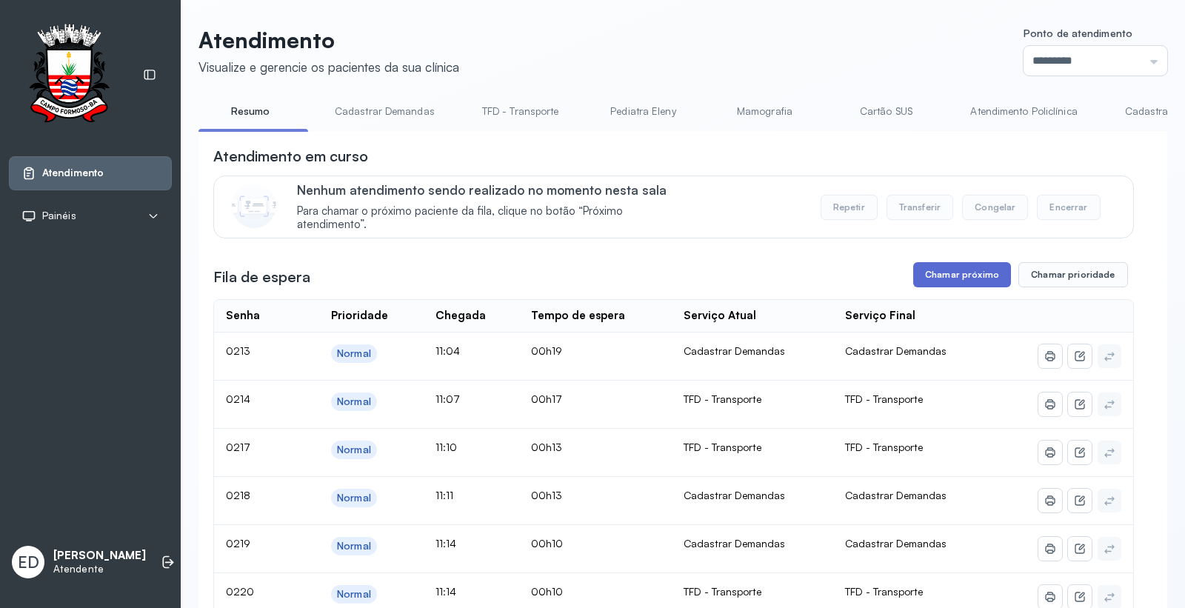
drag, startPoint x: 962, startPoint y: 277, endPoint x: 947, endPoint y: 279, distance: 14.9
click at [947, 279] on button "Chamar próximo" at bounding box center [962, 274] width 98 height 25
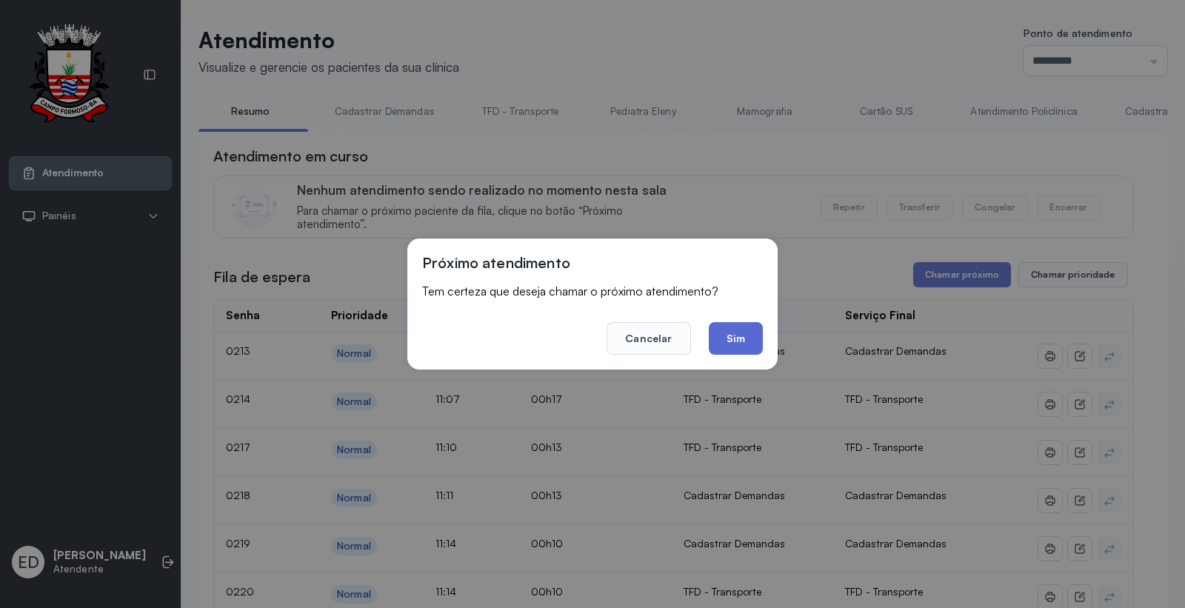
click at [730, 338] on button "Sim" at bounding box center [736, 338] width 54 height 33
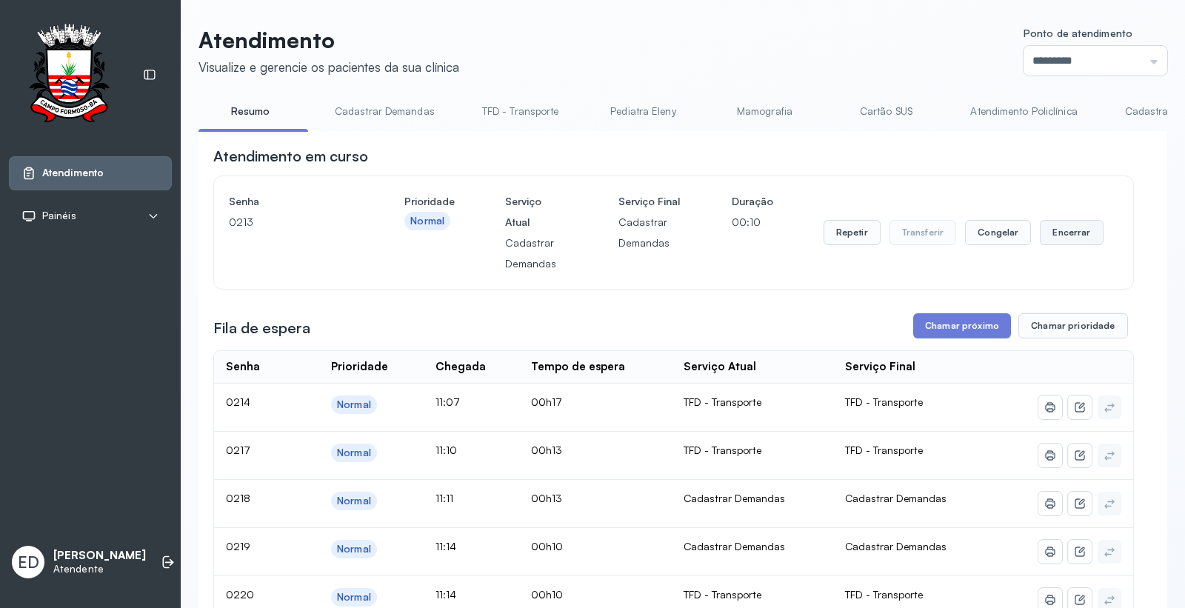
click at [1047, 227] on button "Encerrar" at bounding box center [1071, 232] width 63 height 25
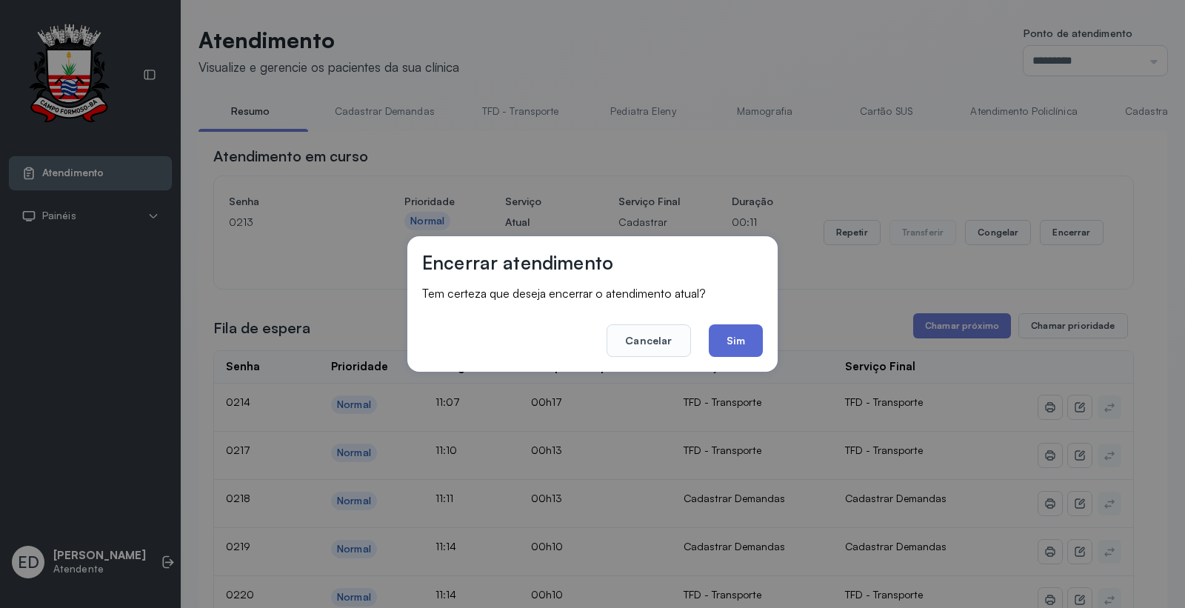
click at [733, 339] on button "Sim" at bounding box center [736, 340] width 54 height 33
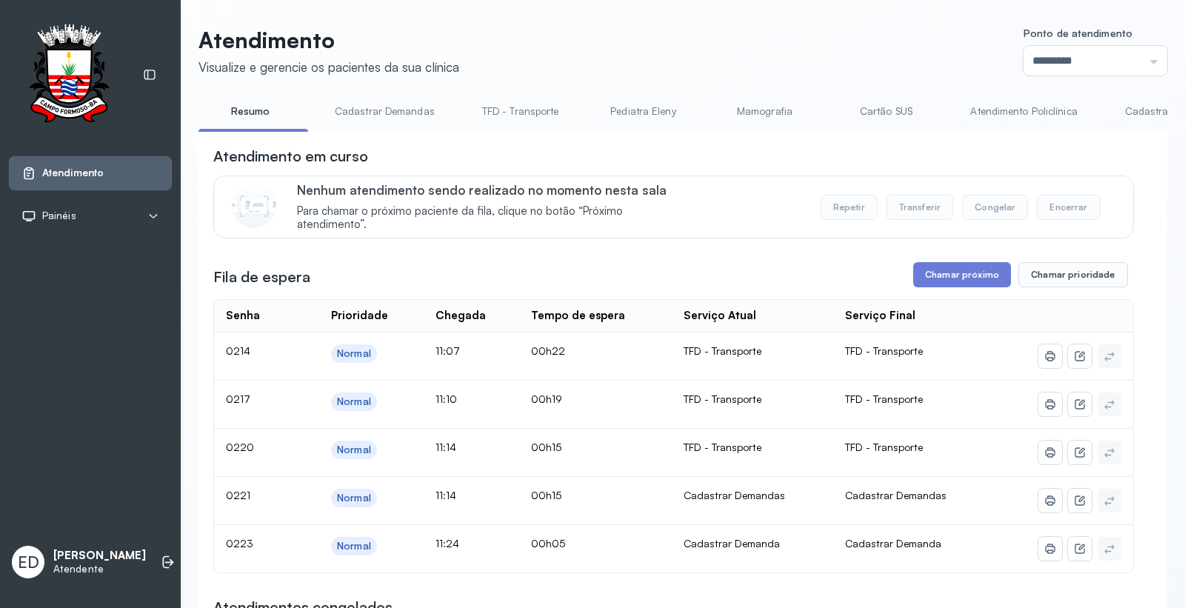
click at [413, 116] on link "Cadastrar Demandas" at bounding box center [385, 111] width 130 height 24
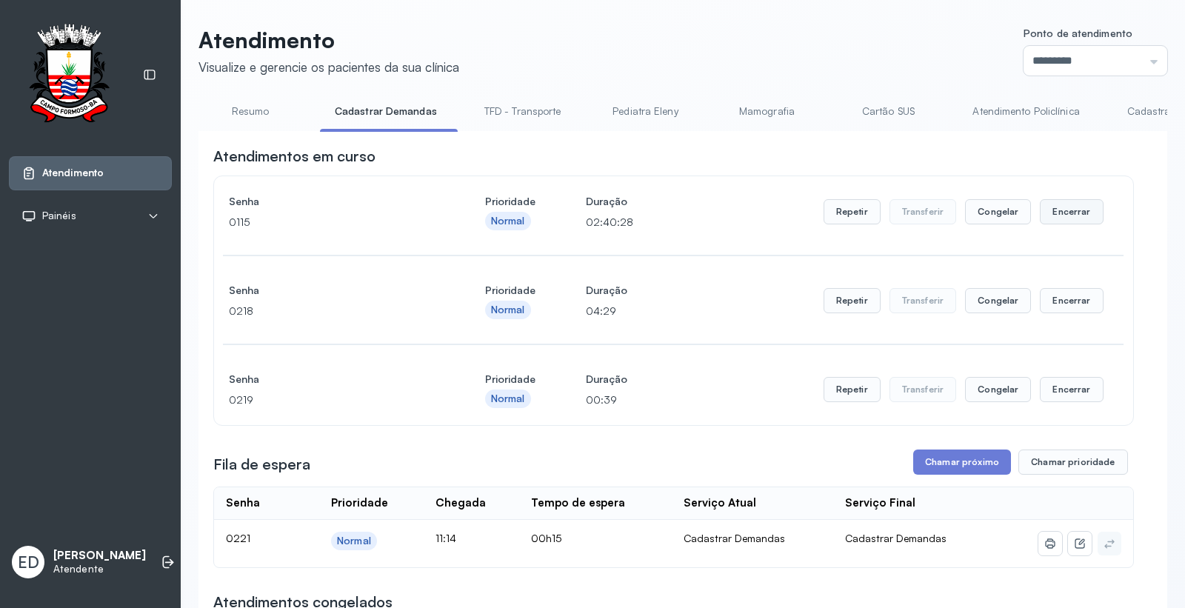
click at [1062, 209] on button "Encerrar" at bounding box center [1071, 211] width 63 height 25
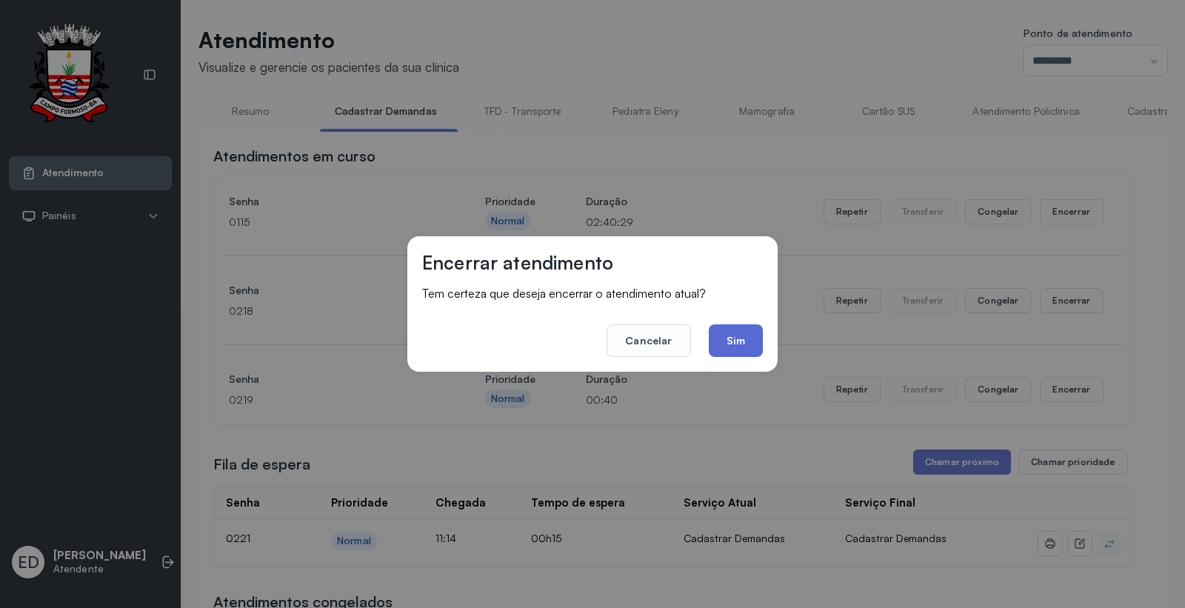
click at [746, 336] on button "Sim" at bounding box center [736, 340] width 54 height 33
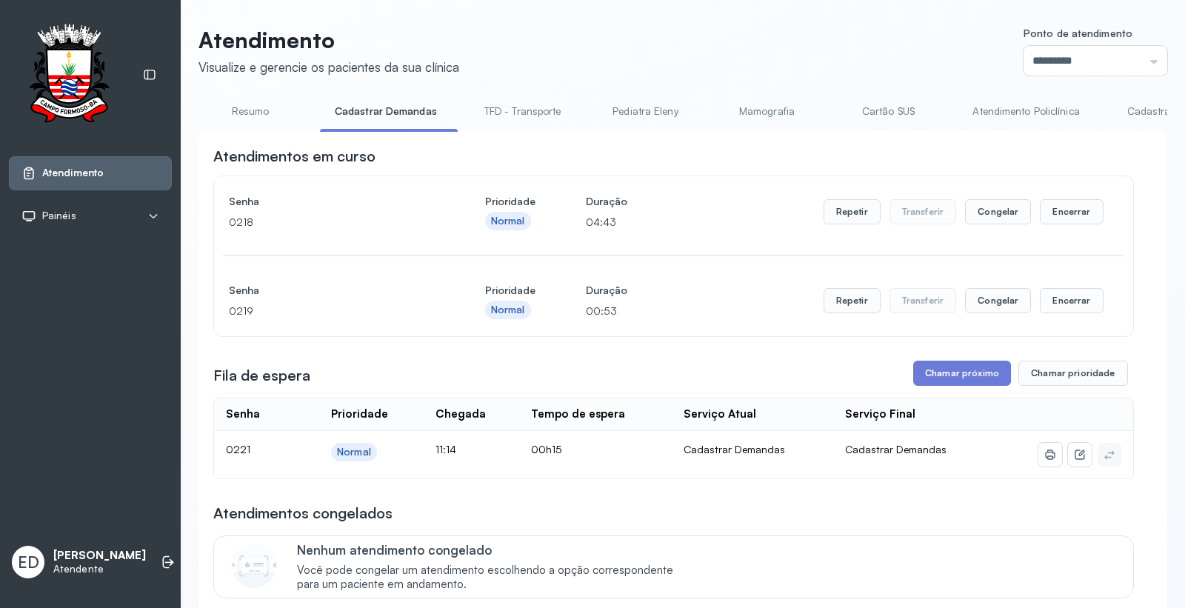
click at [1129, 113] on link "Cadastrar Demanda" at bounding box center [1175, 111] width 124 height 24
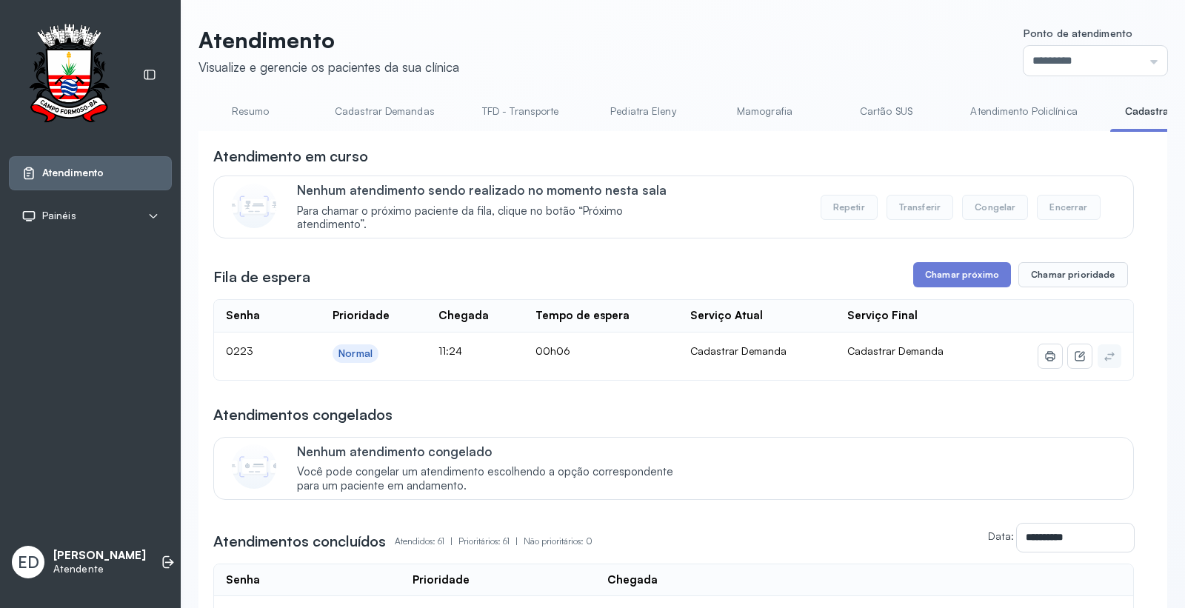
click at [382, 108] on link "Cadastrar Demandas" at bounding box center [385, 111] width 130 height 24
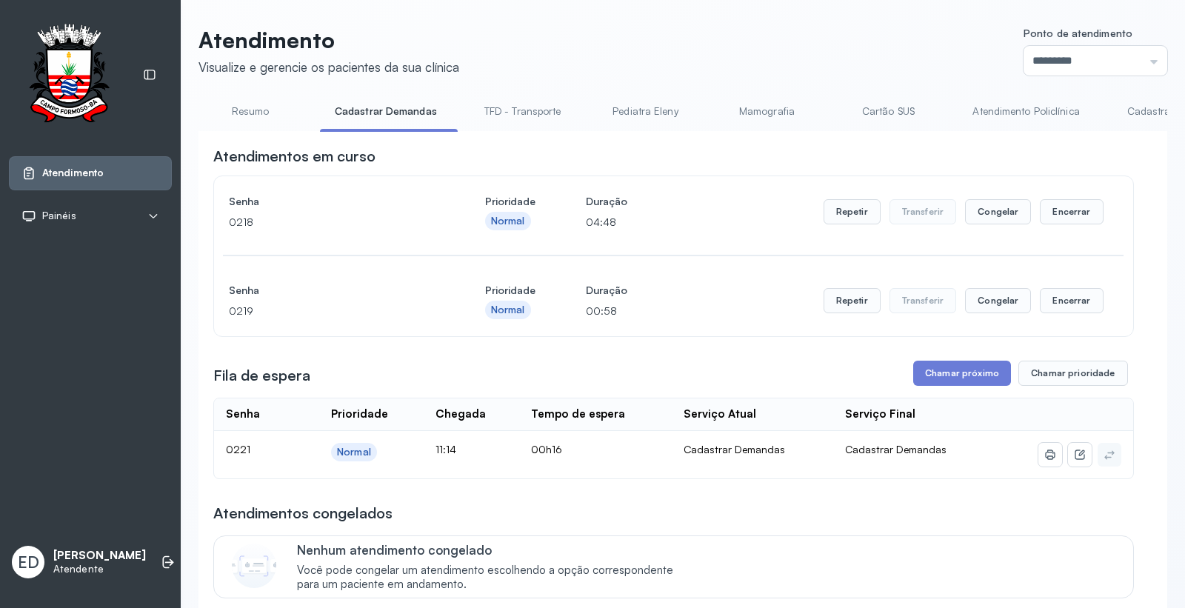
click at [939, 376] on button "Chamar próximo" at bounding box center [962, 373] width 98 height 25
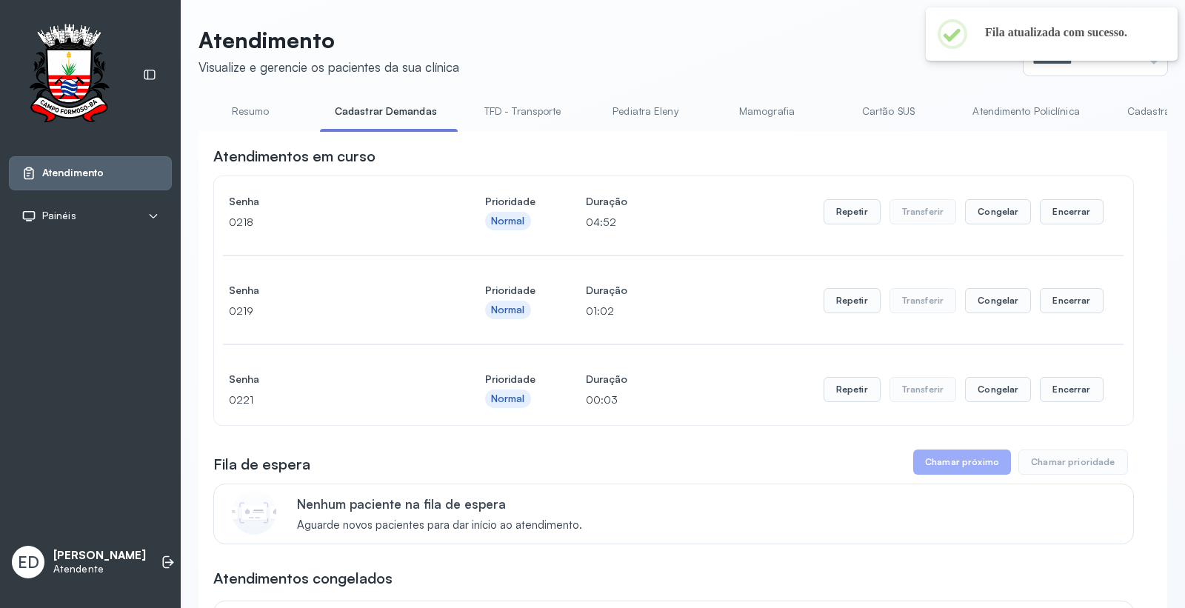
click at [788, 41] on header "Atendimento Visualize e gerencie os pacientes da sua clínica Ponto de atendimen…" at bounding box center [683, 51] width 969 height 49
click at [819, 74] on header "Atendimento Visualize e gerencie os pacientes da sua clínica Ponto de atendimen…" at bounding box center [683, 51] width 969 height 49
click at [1062, 206] on button "Encerrar" at bounding box center [1071, 211] width 63 height 25
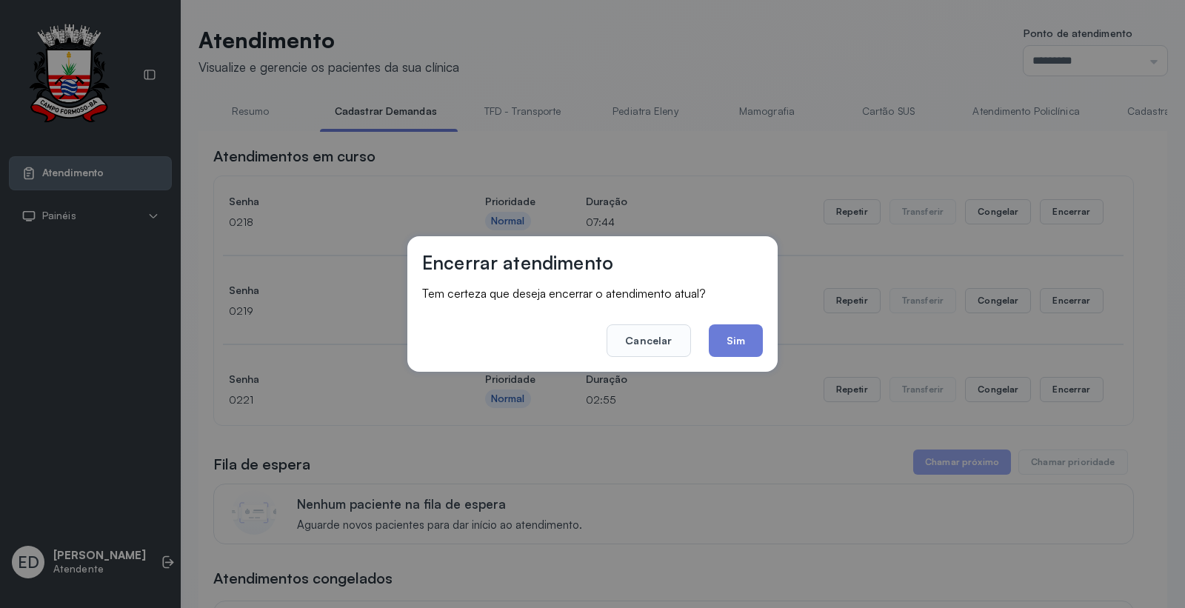
drag, startPoint x: 761, startPoint y: 353, endPoint x: 983, endPoint y: 341, distance: 222.5
click at [763, 353] on div "Encerrar atendimento Tem certeza que deseja encerrar o atendimento atual? Cance…" at bounding box center [592, 304] width 370 height 136
click at [732, 343] on button "Sim" at bounding box center [736, 340] width 54 height 33
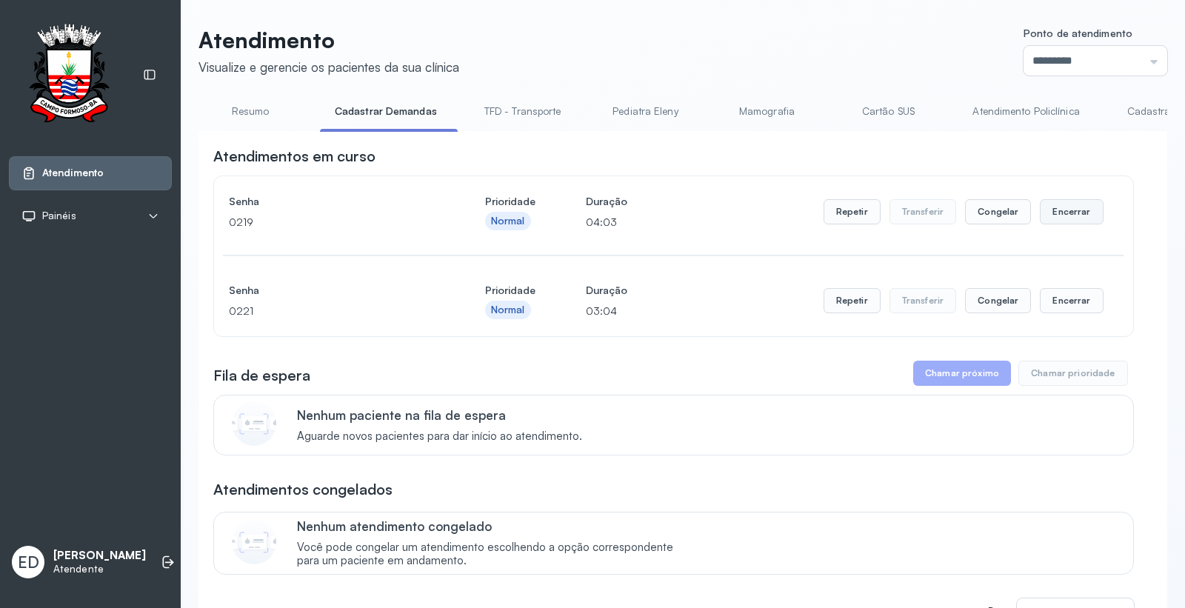
click at [1065, 223] on button "Encerrar" at bounding box center [1071, 211] width 63 height 25
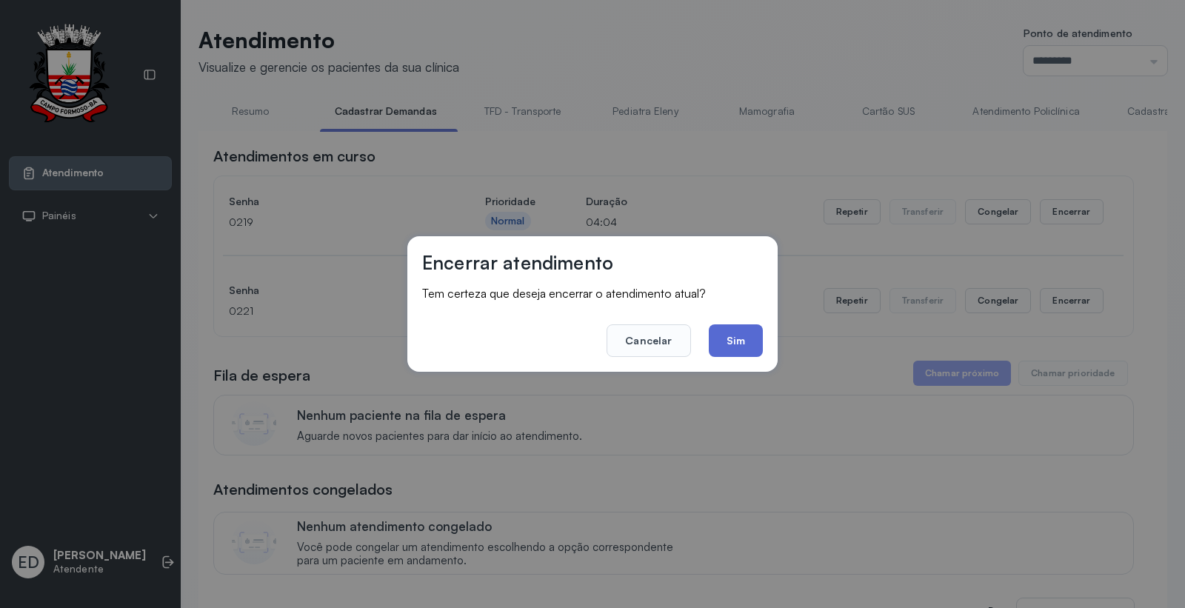
click at [735, 334] on button "Sim" at bounding box center [736, 340] width 54 height 33
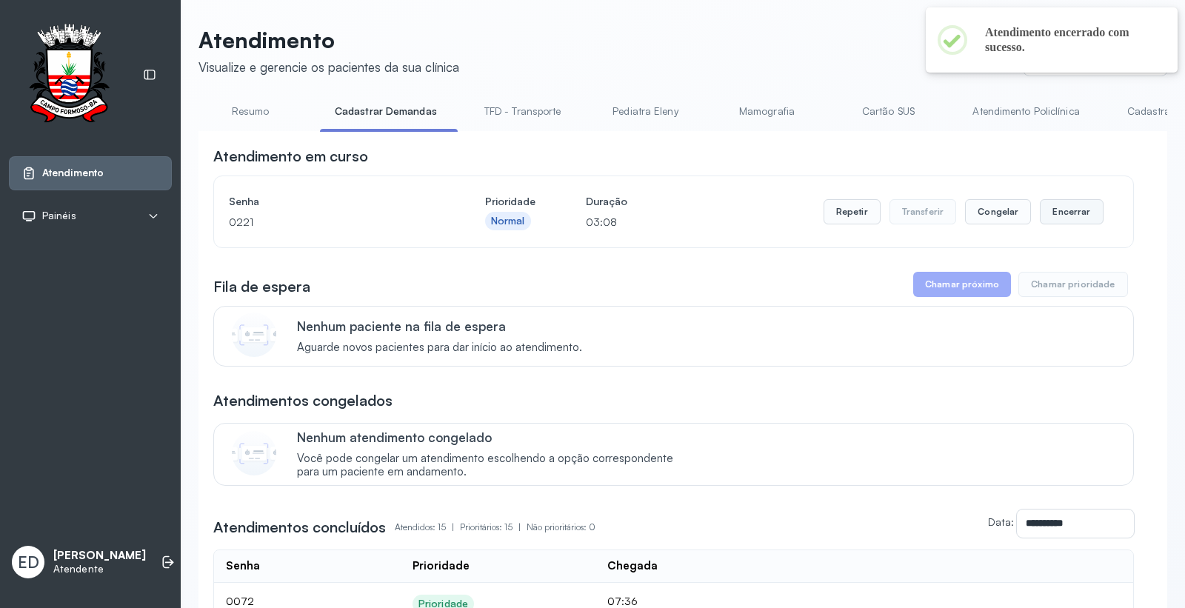
click at [1050, 212] on button "Encerrar" at bounding box center [1071, 211] width 63 height 25
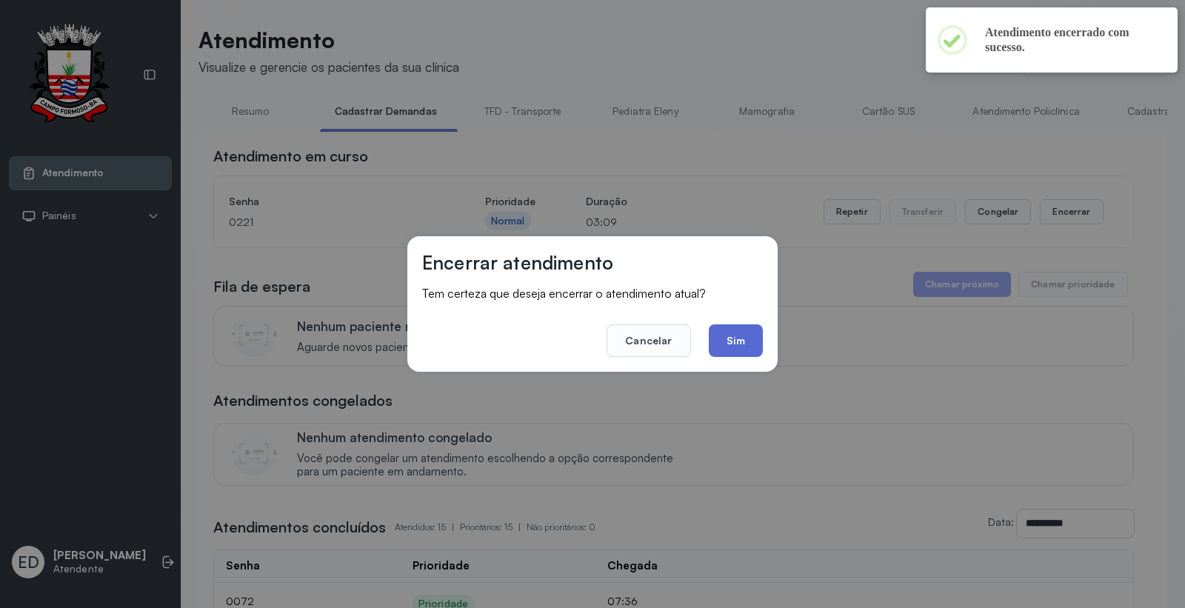
click at [727, 344] on button "Sim" at bounding box center [736, 340] width 54 height 33
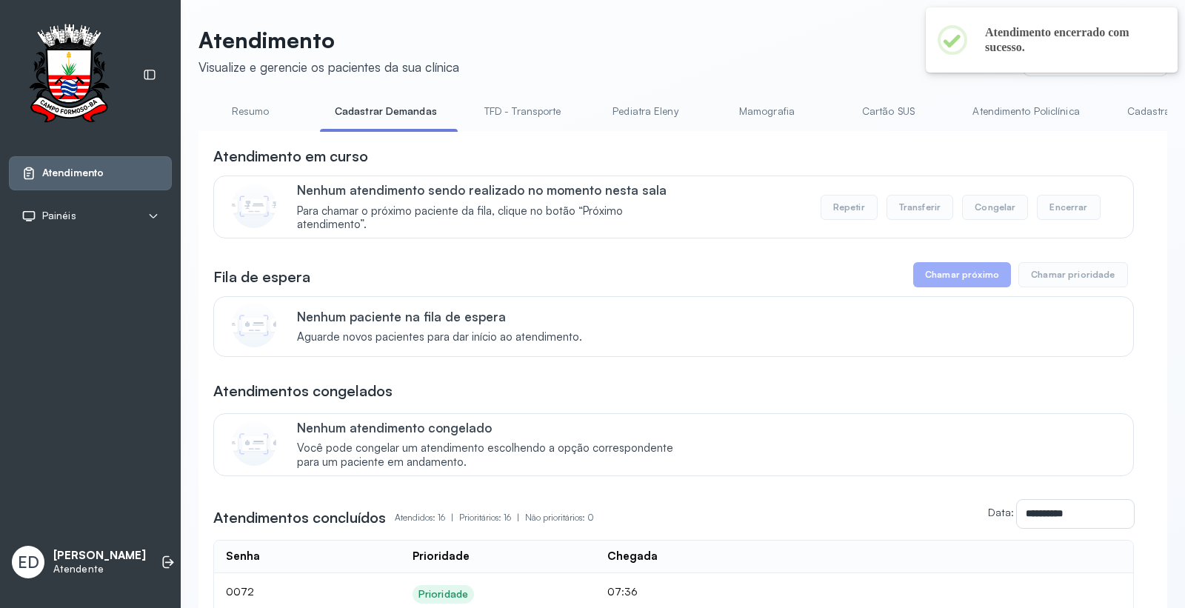
click at [243, 114] on link "Resumo" at bounding box center [251, 111] width 104 height 24
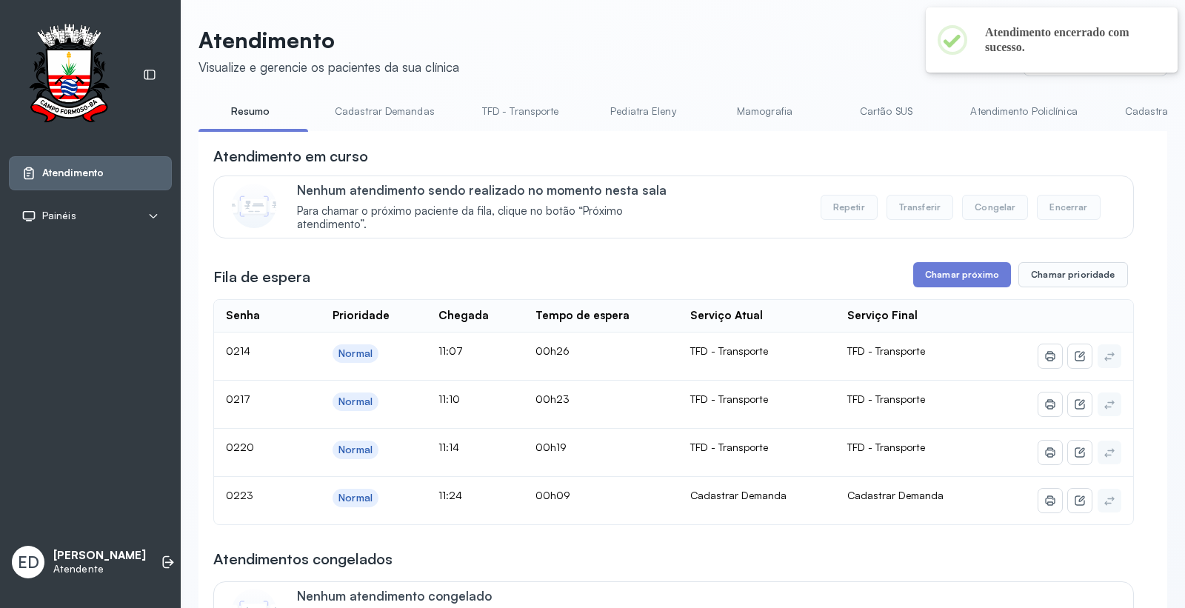
click at [1129, 106] on link "Cadastrar Demanda" at bounding box center [1172, 111] width 124 height 24
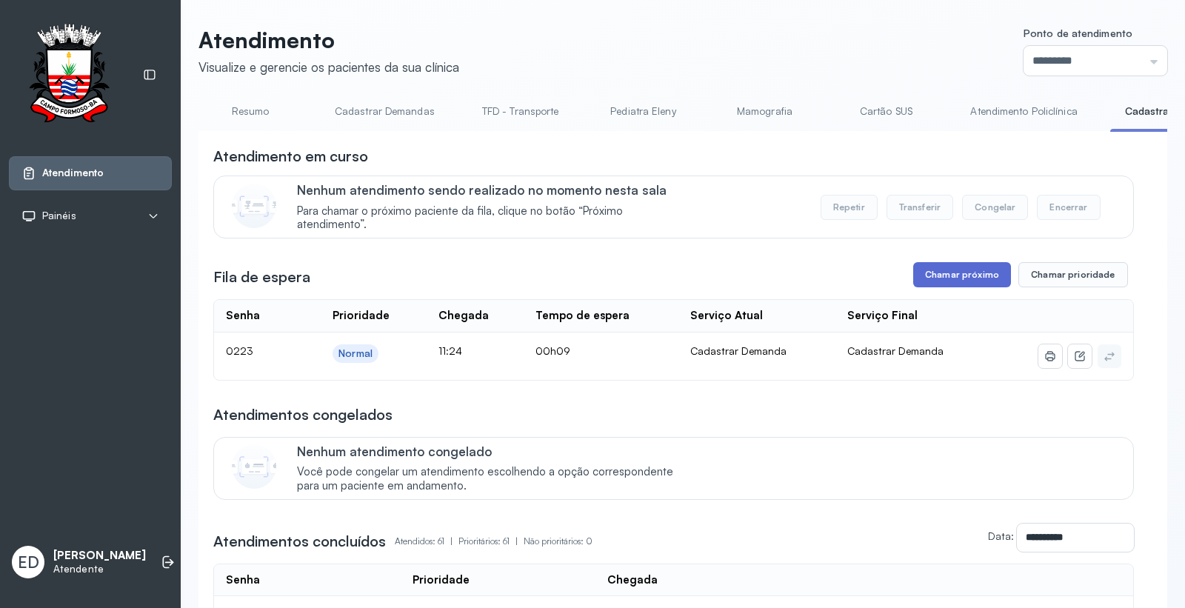
click at [941, 279] on button "Chamar próximo" at bounding box center [962, 274] width 98 height 25
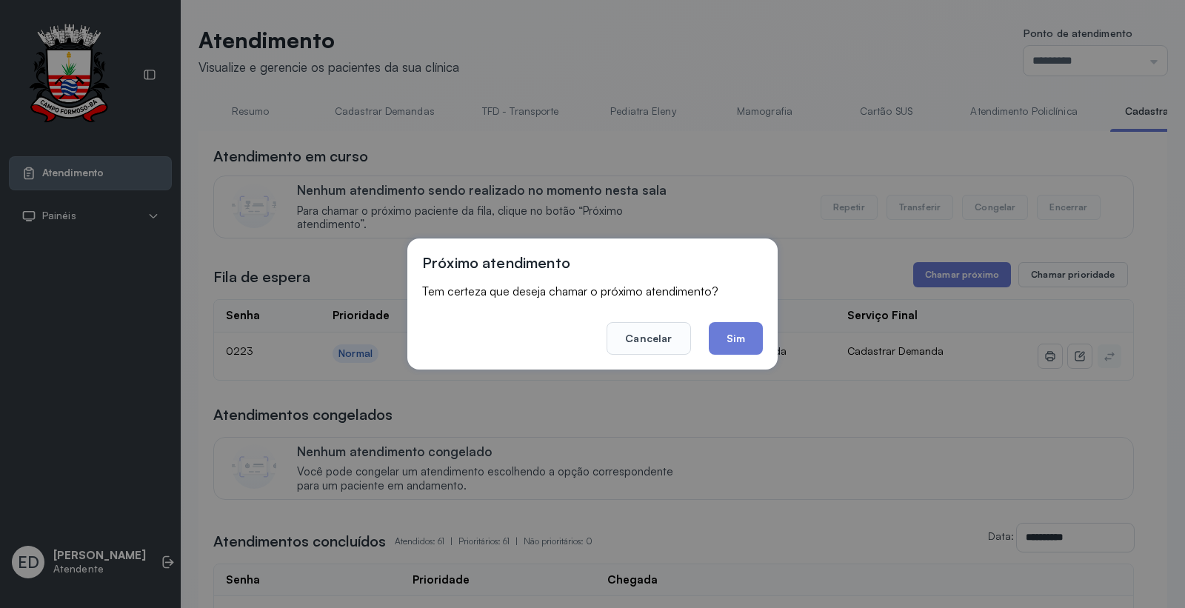
click at [720, 344] on button "Sim" at bounding box center [736, 338] width 54 height 33
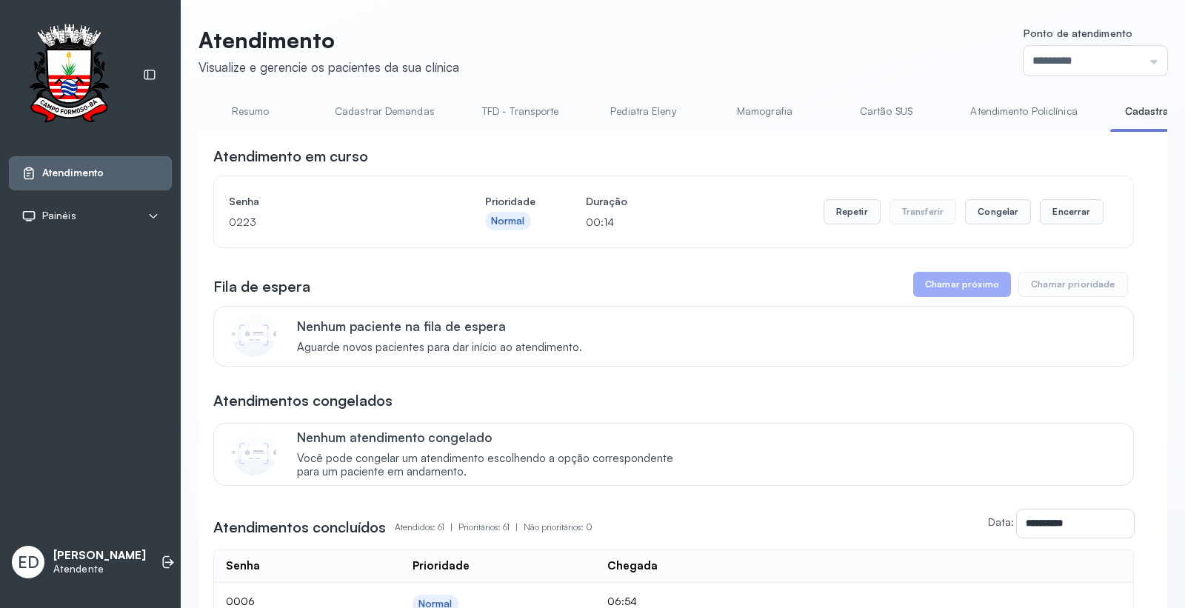
click at [1099, 224] on div "Senha 0223 Prioridade Normal Duração 00:14 Repetir Transferir Congelar Encerrar" at bounding box center [674, 211] width 890 height 41
click at [1076, 219] on button "Encerrar" at bounding box center [1071, 211] width 63 height 25
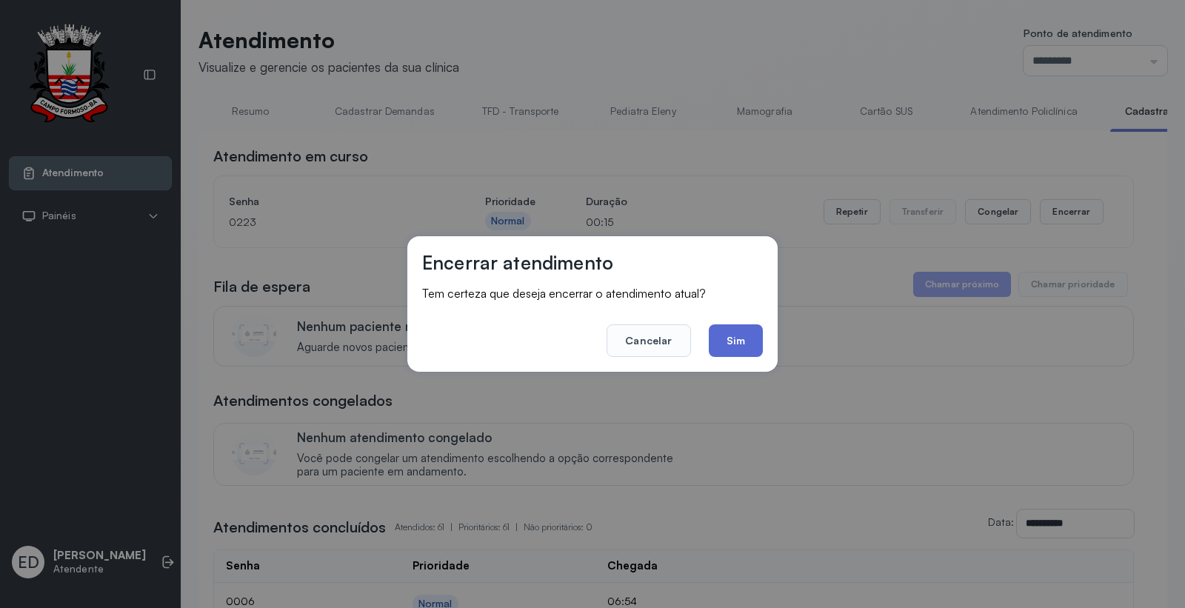
click at [720, 335] on button "Sim" at bounding box center [736, 340] width 54 height 33
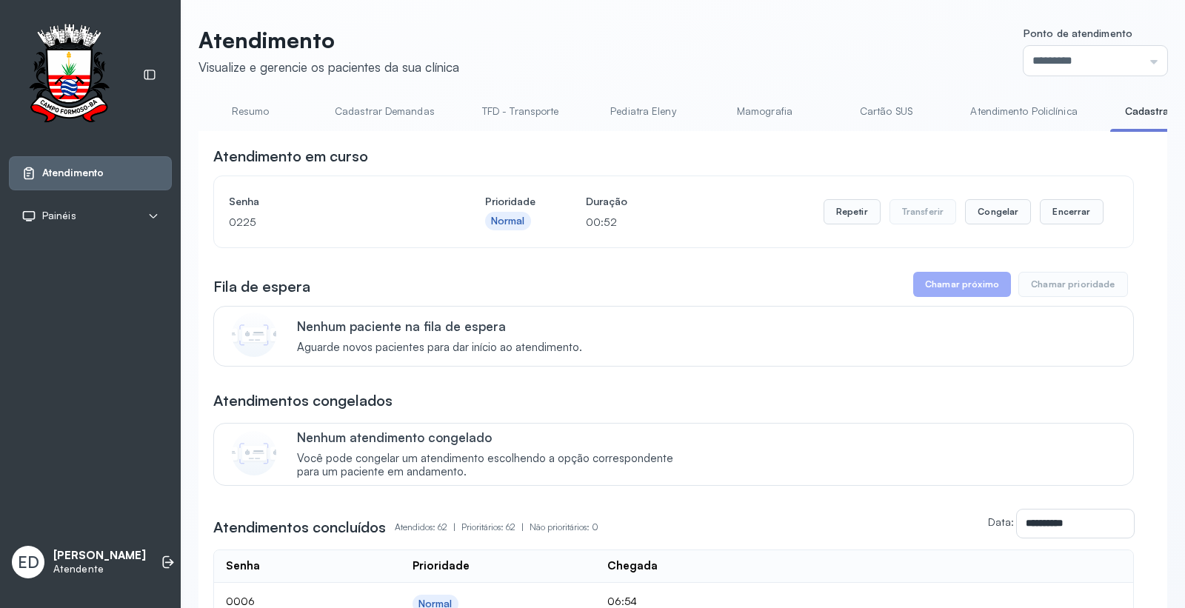
click at [233, 112] on link "Resumo" at bounding box center [251, 111] width 104 height 24
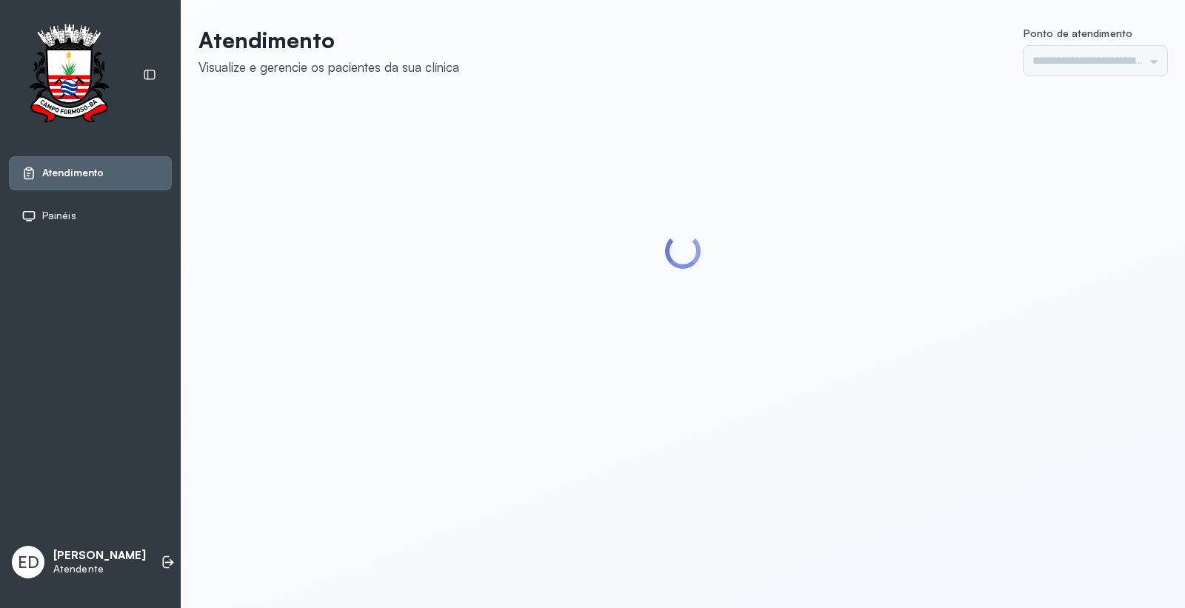
type input "*********"
